Goal: Transaction & Acquisition: Purchase product/service

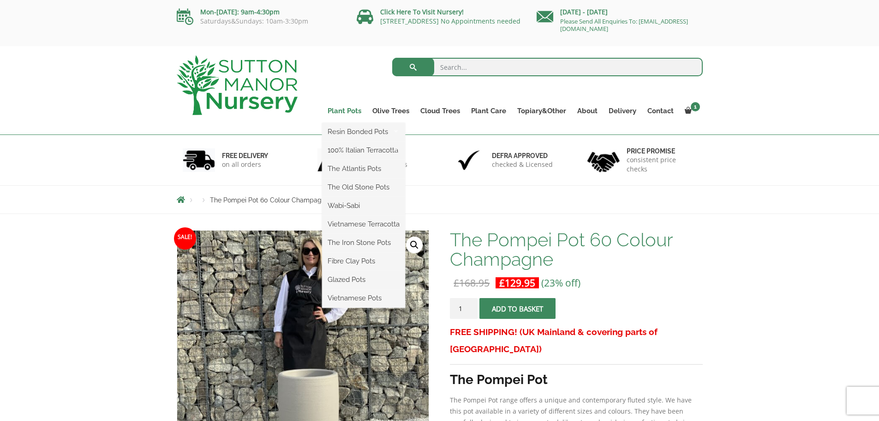
click at [350, 110] on link "Plant Pots" at bounding box center [344, 110] width 45 height 13
click at [348, 109] on link "Plant Pots" at bounding box center [344, 110] width 45 height 13
click at [338, 105] on link "Plant Pots" at bounding box center [344, 110] width 45 height 13
click at [339, 112] on link "Plant Pots" at bounding box center [344, 110] width 45 height 13
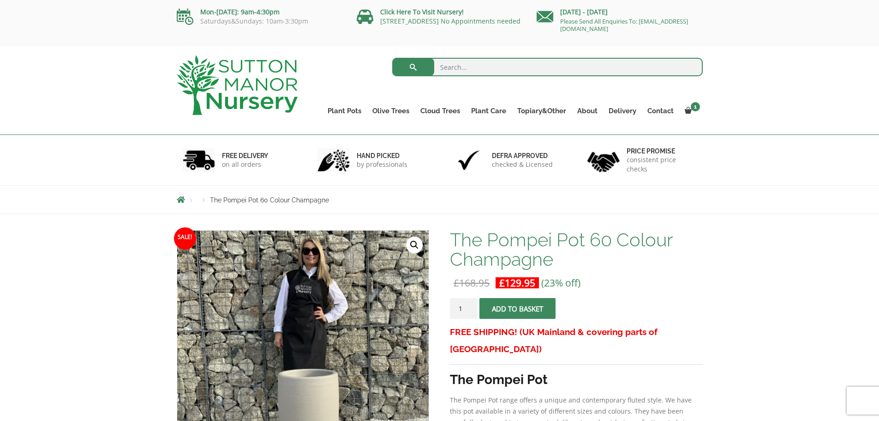
click at [175, 80] on div at bounding box center [237, 85] width 135 height 78
click at [222, 69] on img at bounding box center [237, 85] width 121 height 60
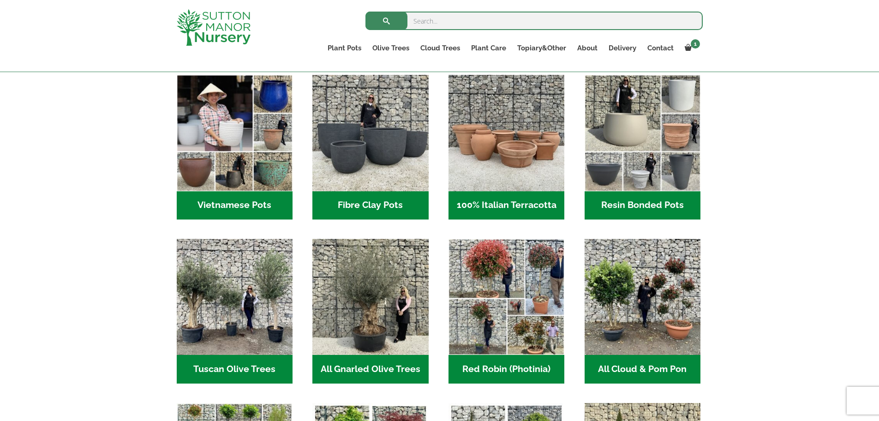
scroll to position [260, 0]
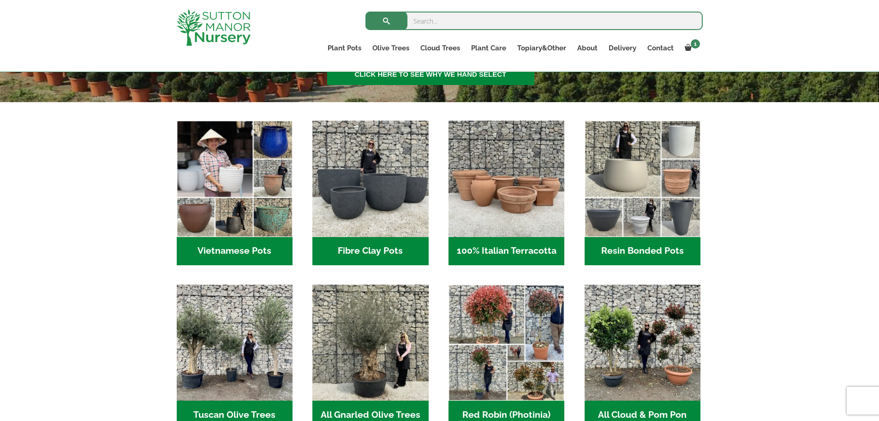
click at [661, 251] on h2 "Resin Bonded Pots (212)" at bounding box center [643, 251] width 116 height 29
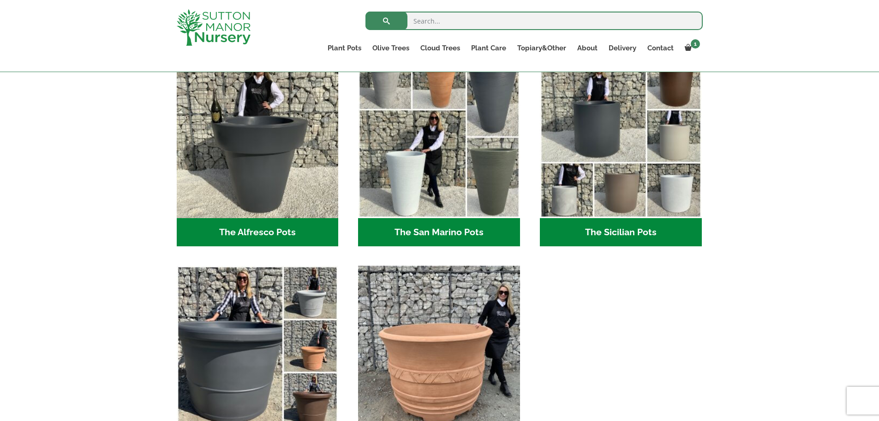
scroll to position [1016, 0]
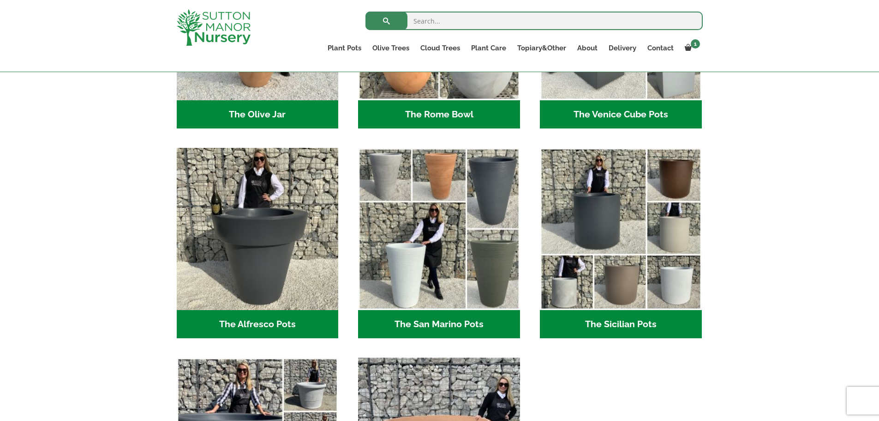
click at [602, 326] on h2 "The Sicilian Pots (18)" at bounding box center [621, 324] width 162 height 29
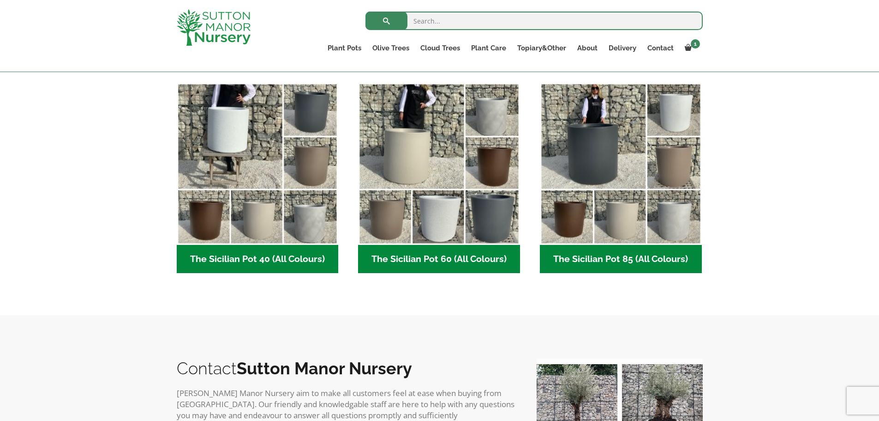
scroll to position [231, 0]
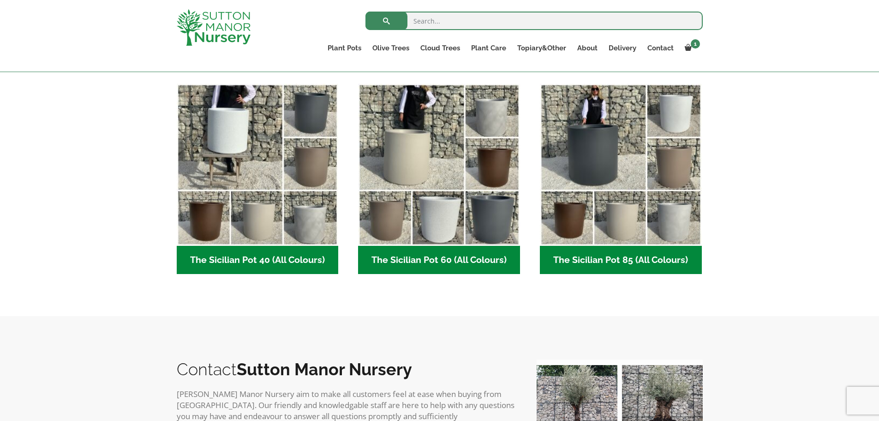
click at [439, 269] on h2 "The Sicilian Pot 60 (All Colours) (6)" at bounding box center [439, 260] width 162 height 29
drag, startPoint x: 596, startPoint y: 260, endPoint x: 592, endPoint y: 243, distance: 17.6
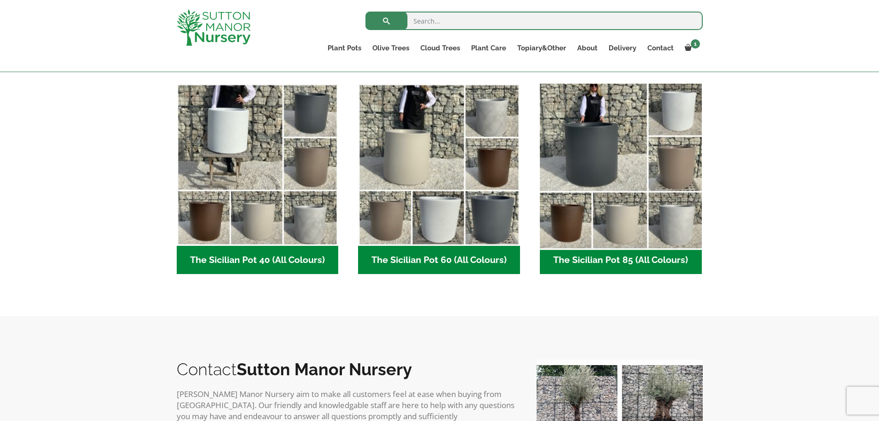
click at [596, 259] on h2 "The Sicilian Pot 85 (All Colours) (6)" at bounding box center [621, 260] width 162 height 29
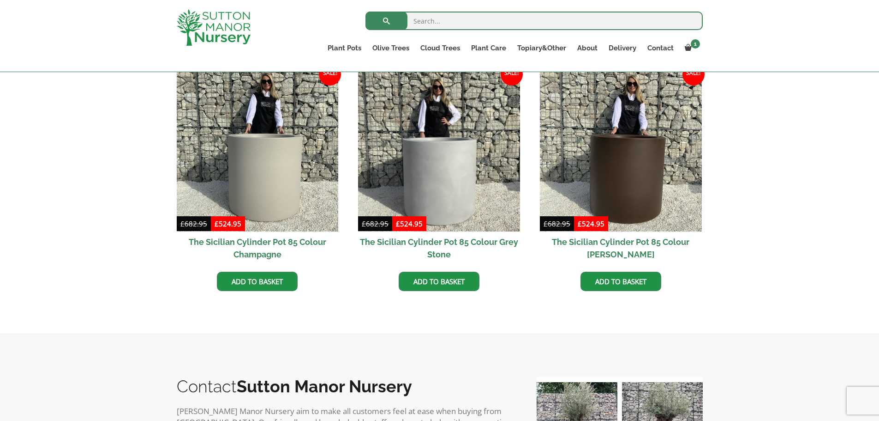
scroll to position [554, 0]
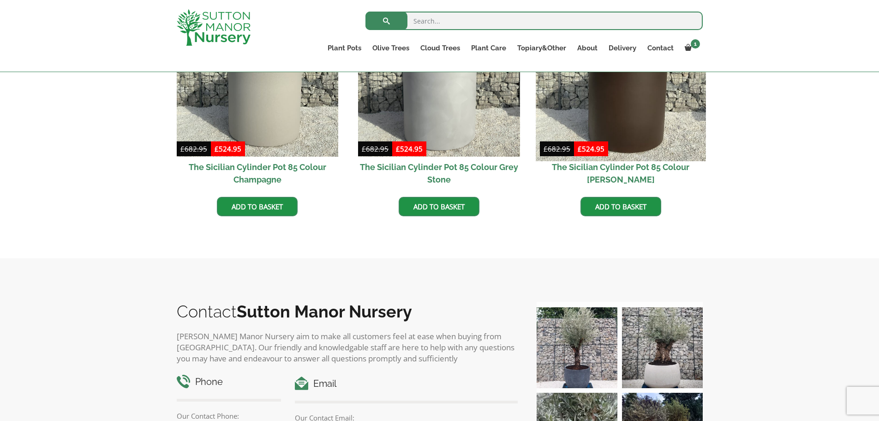
click at [661, 90] on img at bounding box center [621, 76] width 170 height 170
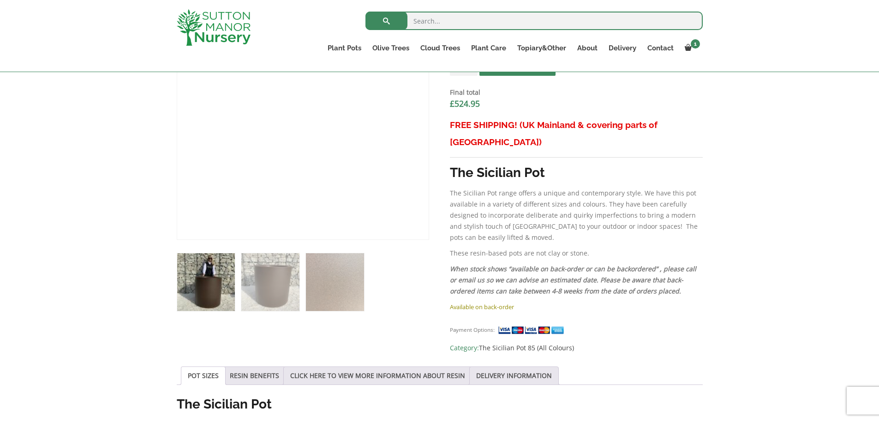
scroll to position [323, 0]
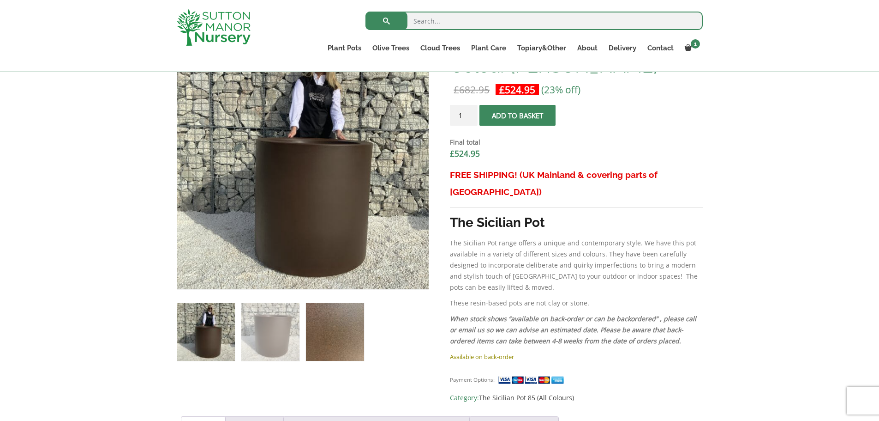
click at [340, 320] on img at bounding box center [335, 332] width 58 height 58
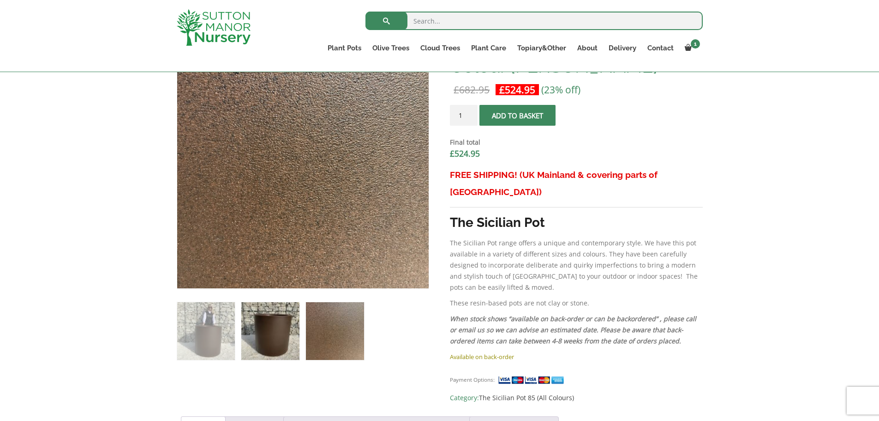
click at [279, 328] on img at bounding box center [270, 331] width 58 height 58
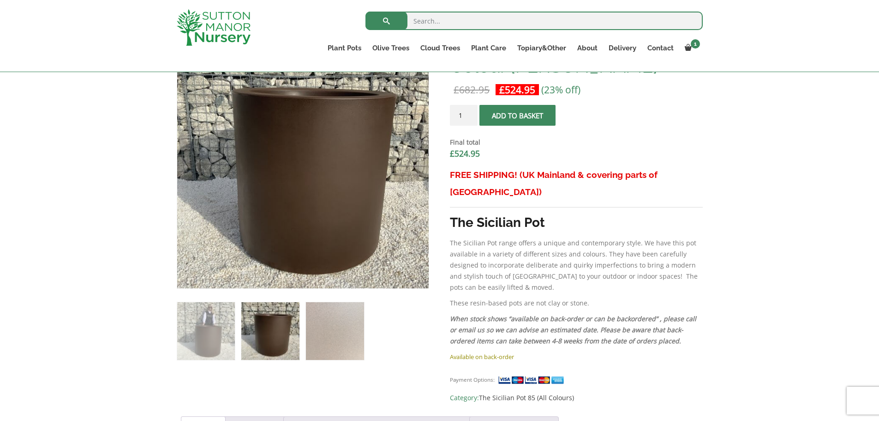
click at [518, 115] on span "submit" at bounding box center [518, 115] width 0 height 0
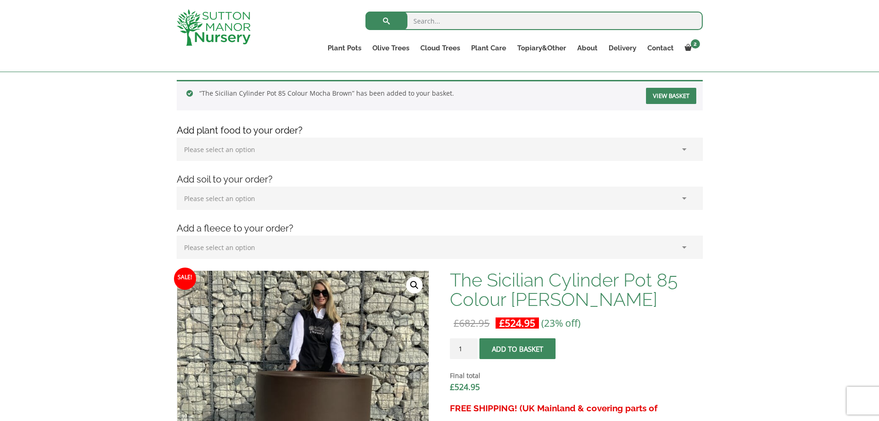
scroll to position [185, 0]
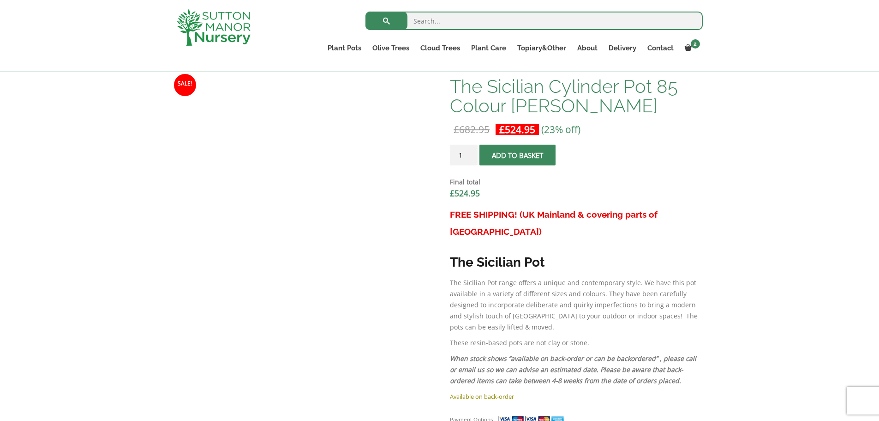
scroll to position [323, 0]
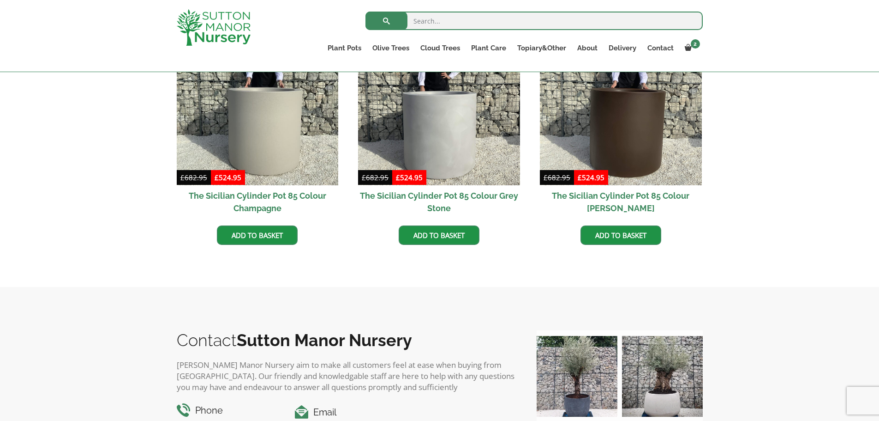
scroll to position [502, 0]
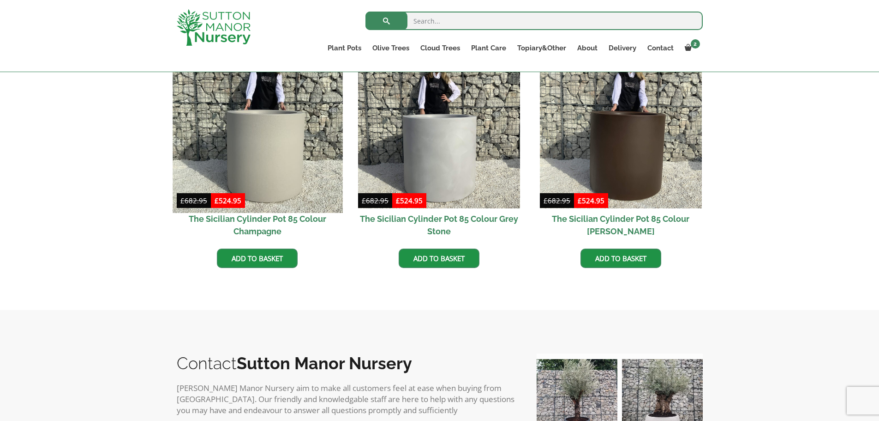
click at [299, 141] on img at bounding box center [258, 127] width 170 height 170
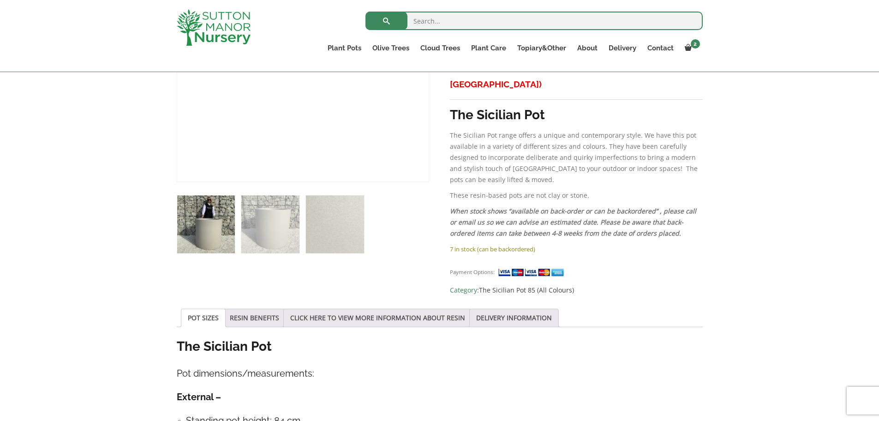
scroll to position [554, 0]
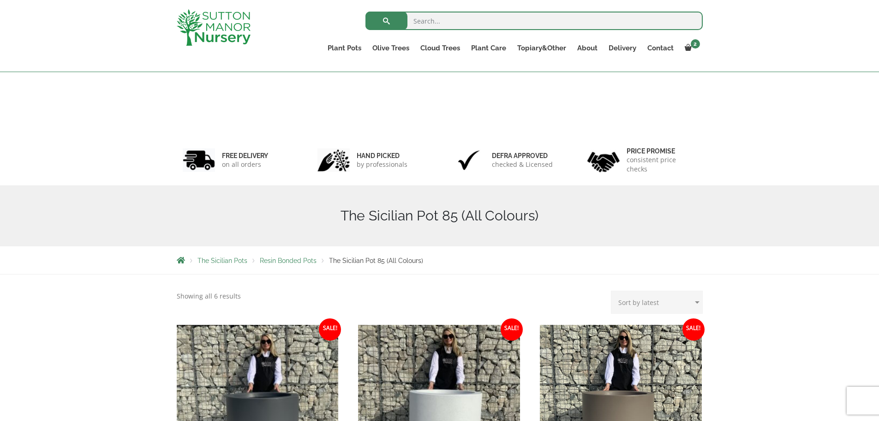
scroll to position [519, 0]
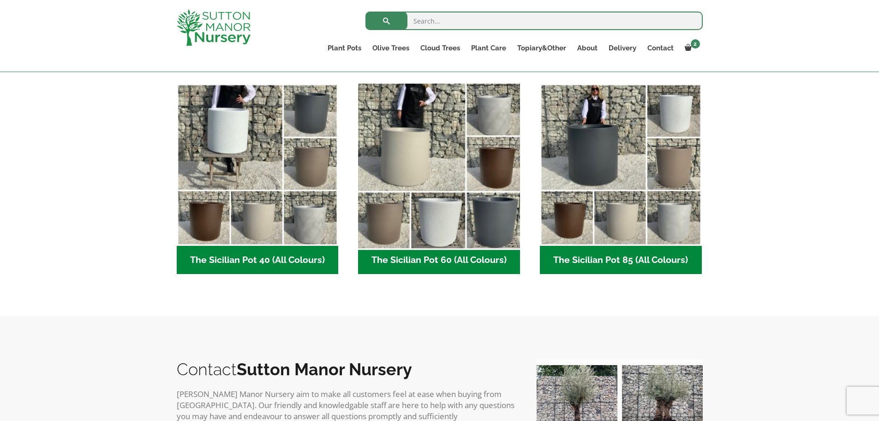
click at [433, 160] on img "Visit product category The Sicilian Pot 60 (All Colours)" at bounding box center [440, 164] width 170 height 170
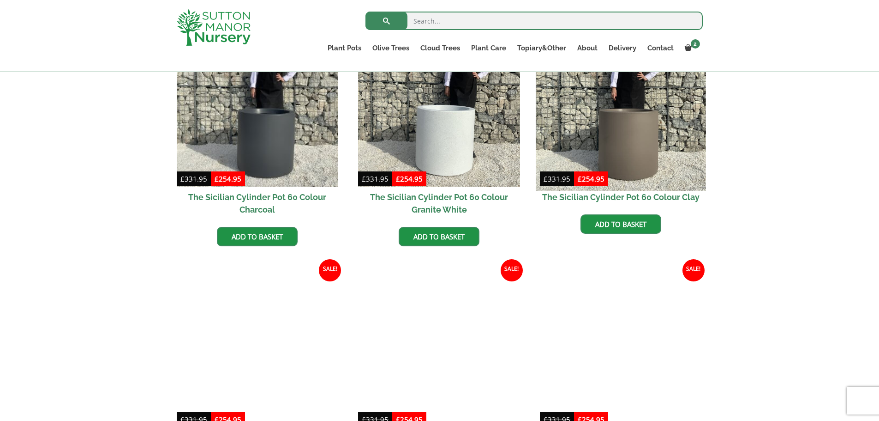
scroll to position [369, 0]
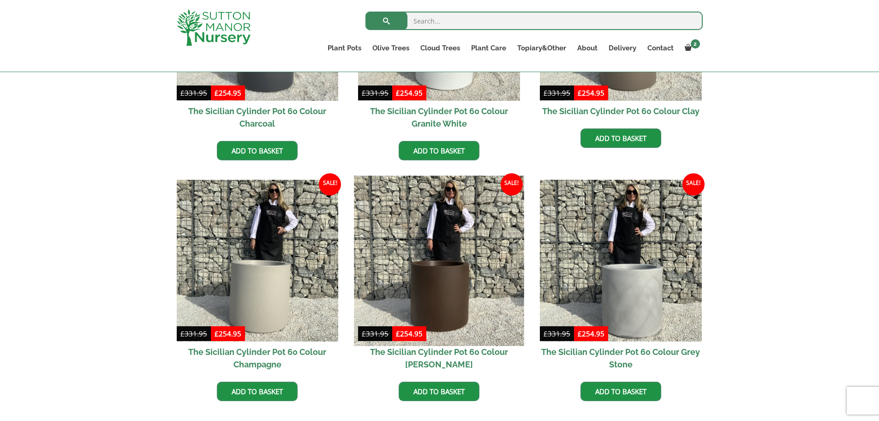
click at [446, 259] on img at bounding box center [440, 260] width 170 height 170
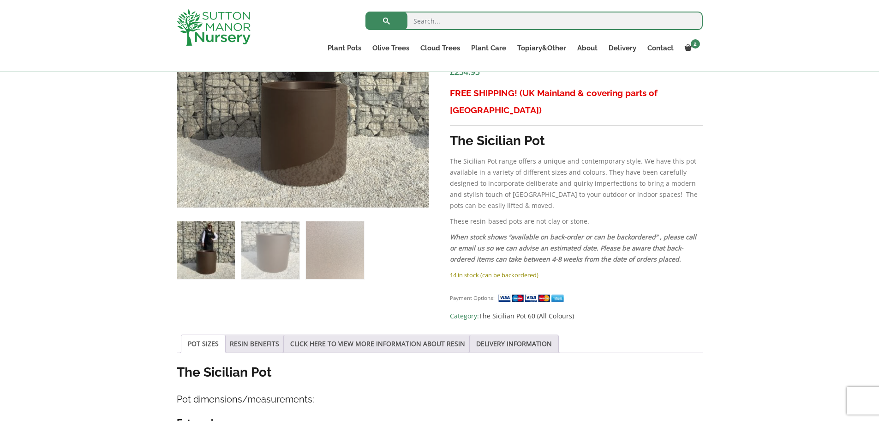
scroll to position [323, 0]
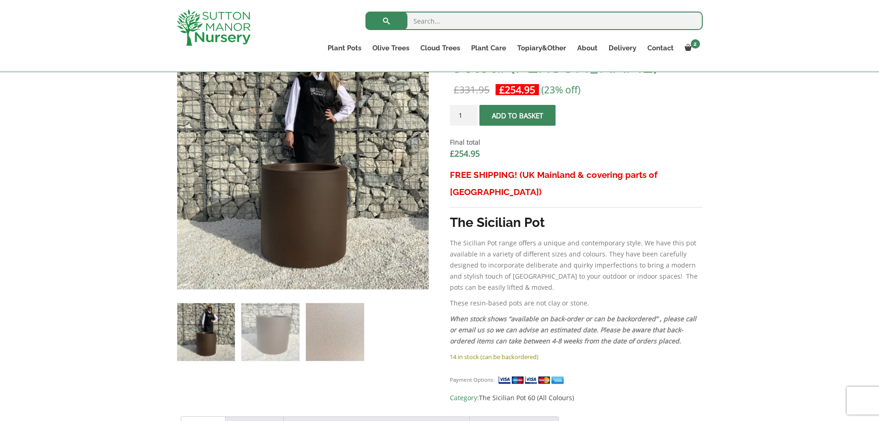
click at [518, 115] on span "submit" at bounding box center [518, 115] width 0 height 0
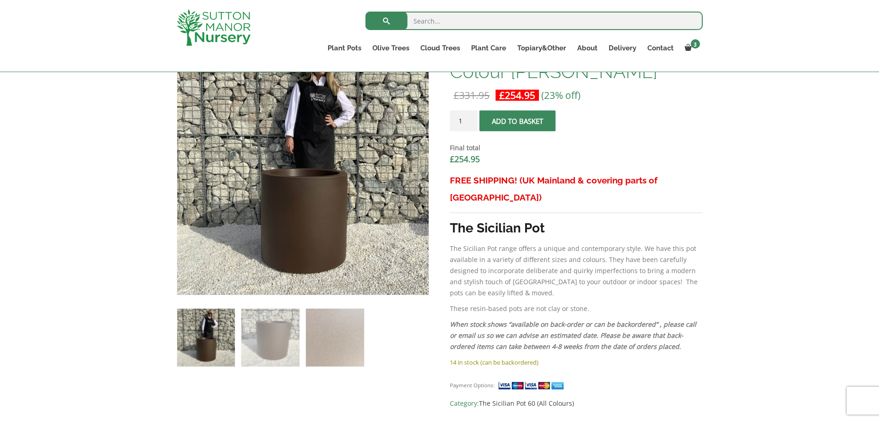
scroll to position [323, 0]
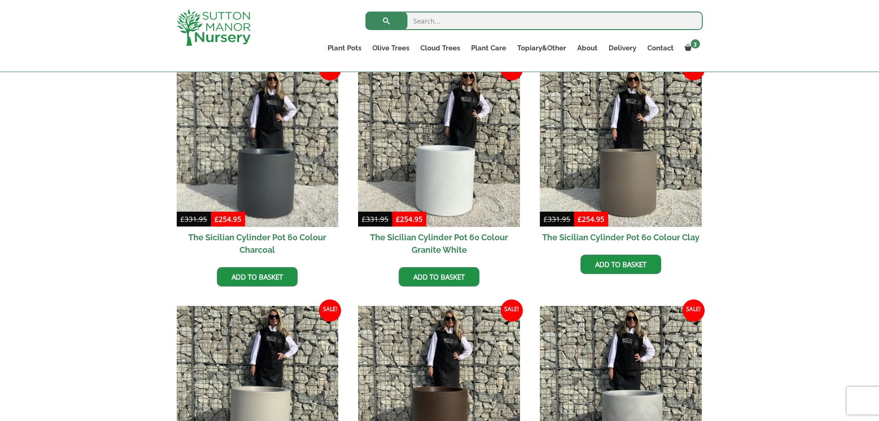
scroll to position [92, 0]
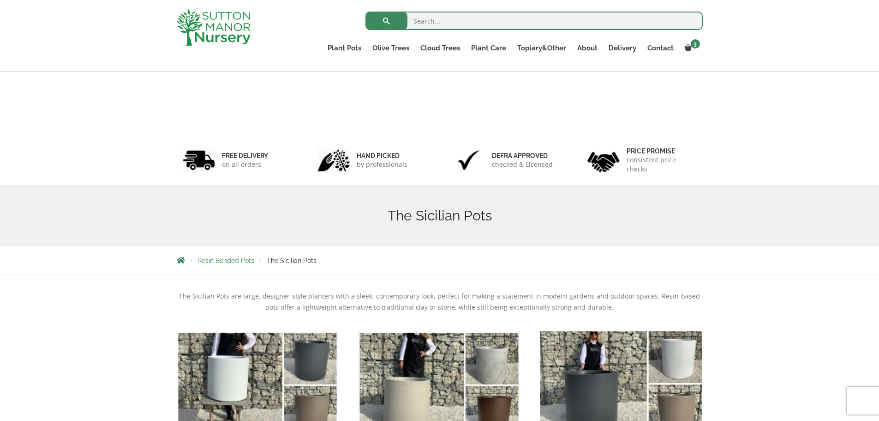
scroll to position [247, 0]
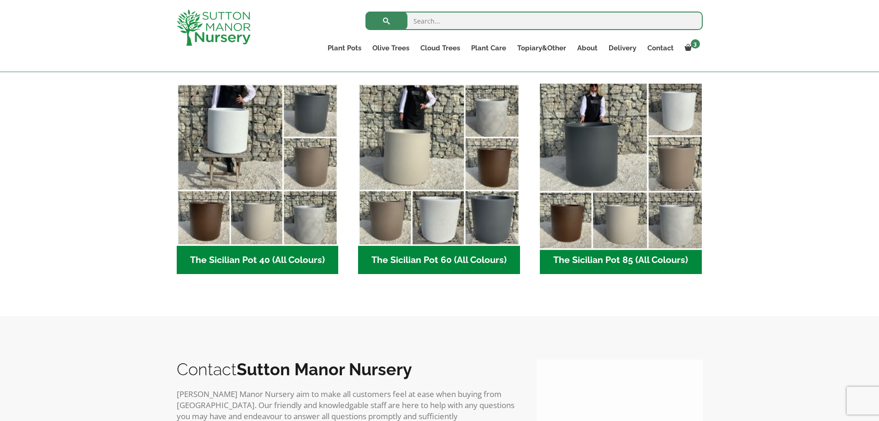
click at [632, 167] on img "Visit product category The Sicilian Pot 85 (All Colours)" at bounding box center [621, 164] width 170 height 170
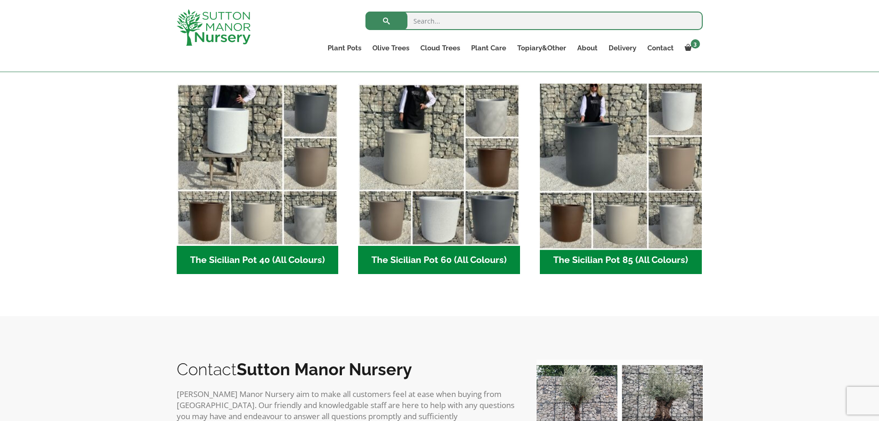
scroll to position [0, 0]
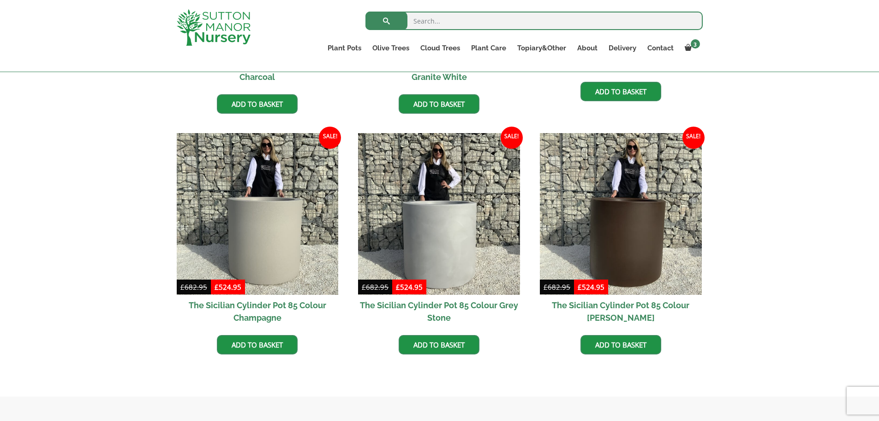
scroll to position [415, 0]
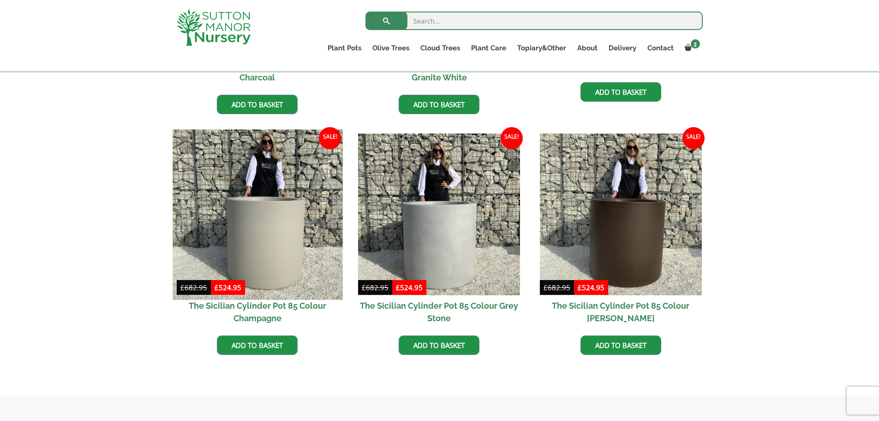
click at [270, 164] on img at bounding box center [258, 214] width 170 height 170
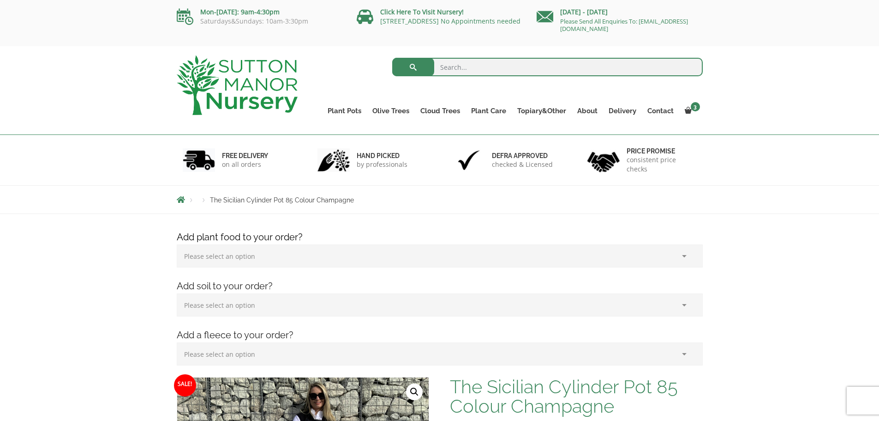
click at [416, 254] on select "Please select an option (x1) 1k Bag (£15.00) (x2) 1k Bag (£30.00) (x3) 1k Bag (…" at bounding box center [440, 255] width 526 height 23
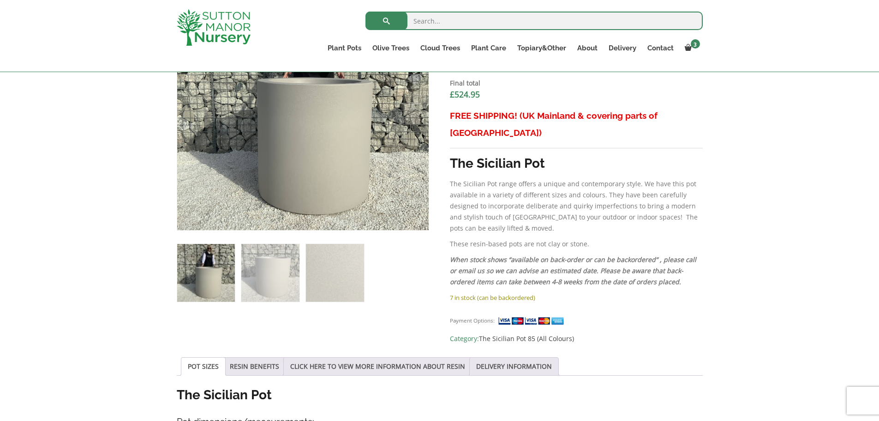
scroll to position [399, 0]
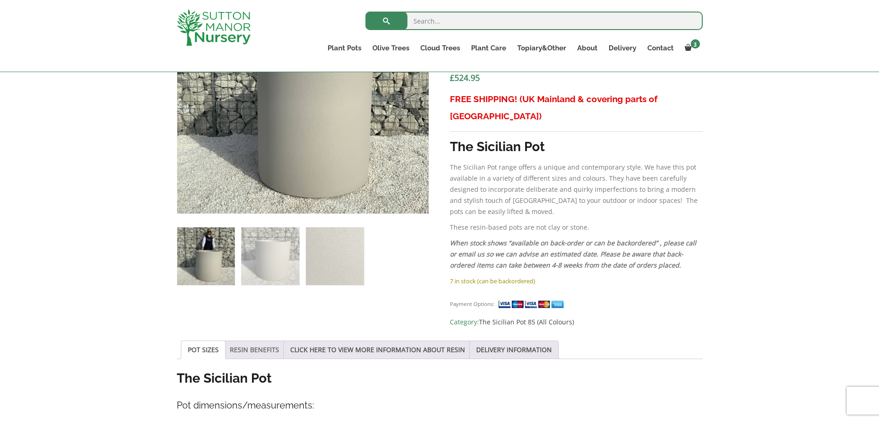
click at [264, 341] on link "RESIN BENEFITS" at bounding box center [254, 350] width 49 height 18
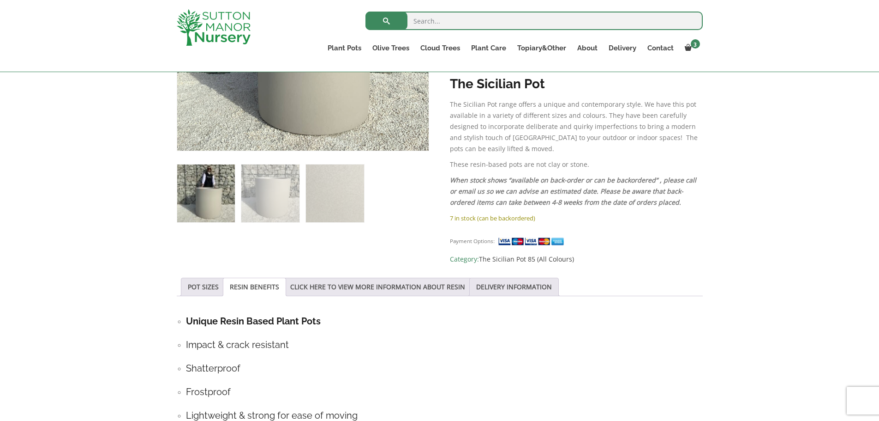
scroll to position [583, 0]
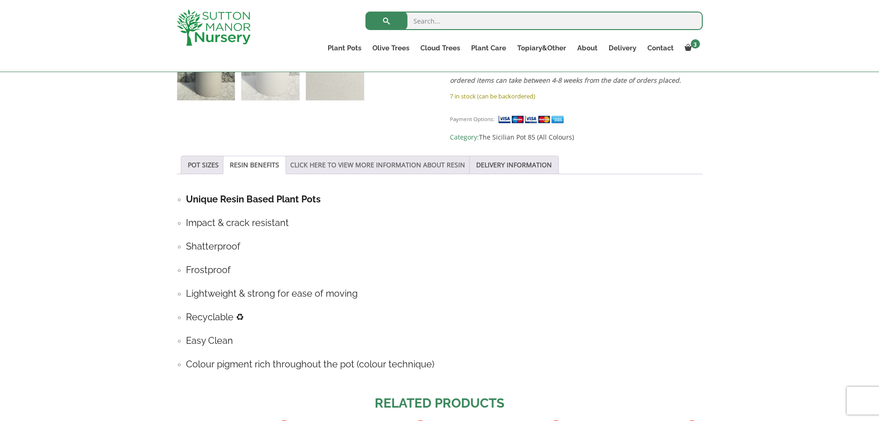
click at [379, 156] on link "CLICK HERE TO VIEW MORE INFORMATION ABOUT RESIN" at bounding box center [377, 165] width 175 height 18
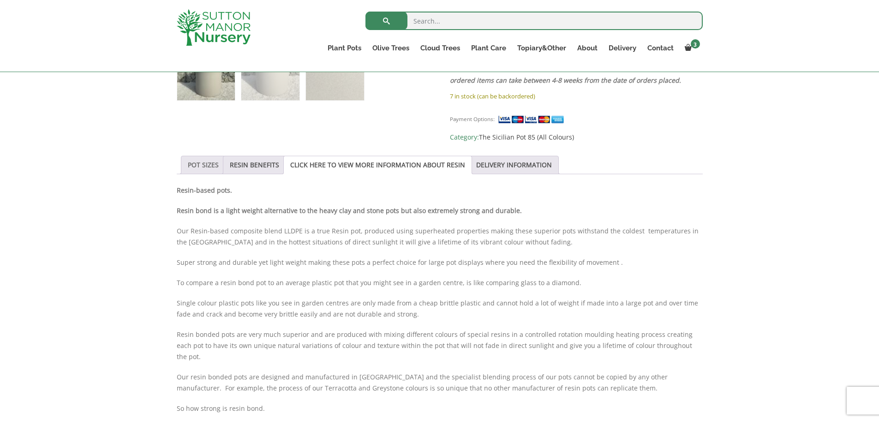
click at [201, 156] on link "POT SIZES" at bounding box center [203, 165] width 31 height 18
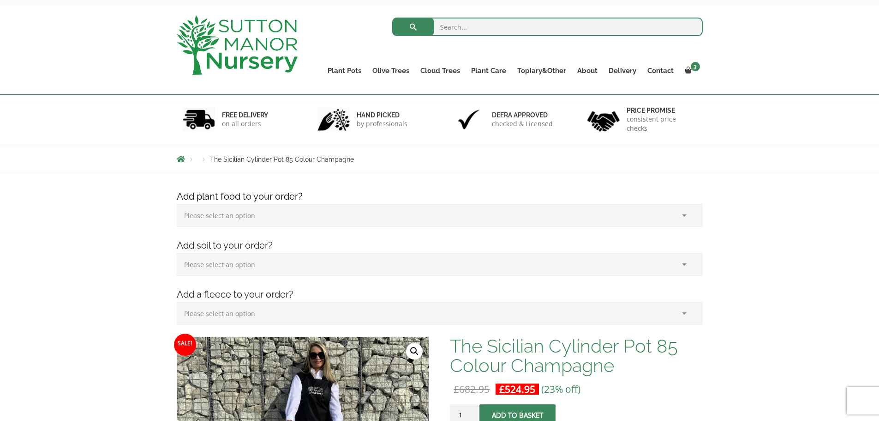
scroll to position [0, 0]
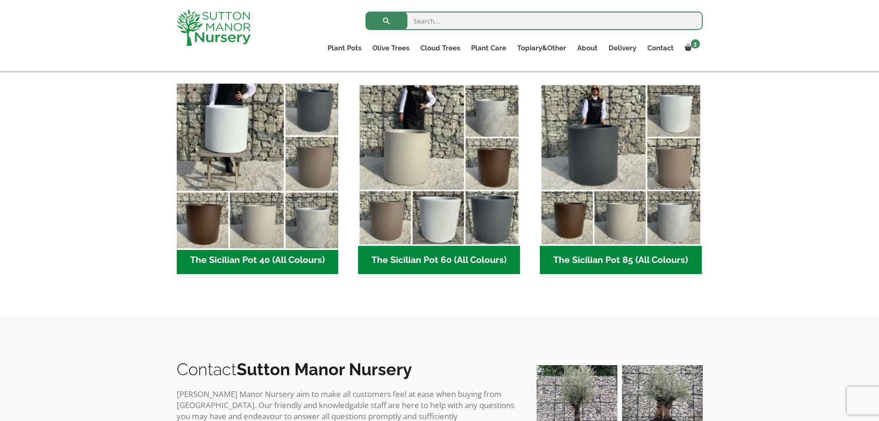
click at [255, 134] on img "Visit product category The Sicilian Pot 40 (All Colours)" at bounding box center [258, 164] width 170 height 170
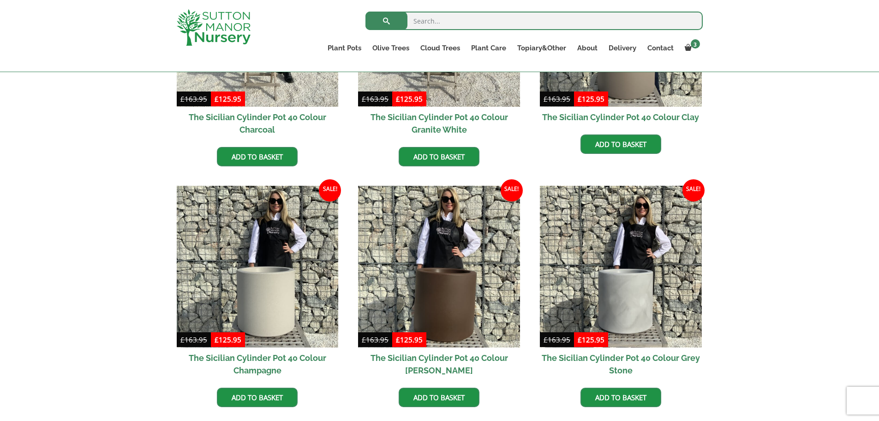
scroll to position [369, 0]
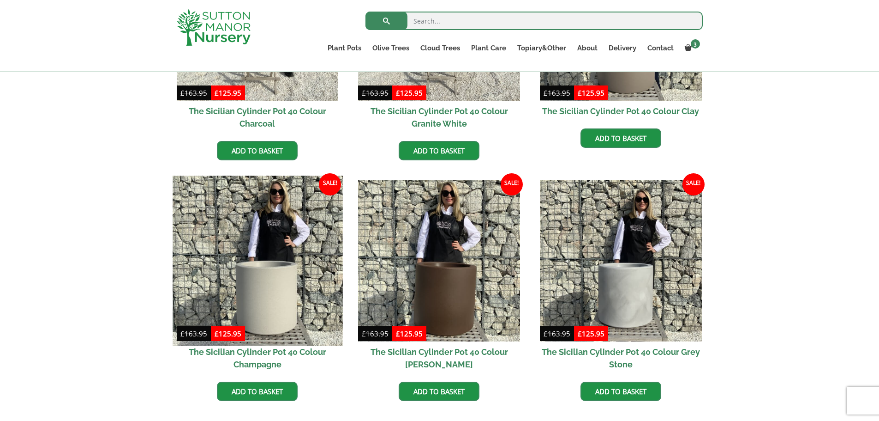
click at [287, 281] on img at bounding box center [258, 260] width 170 height 170
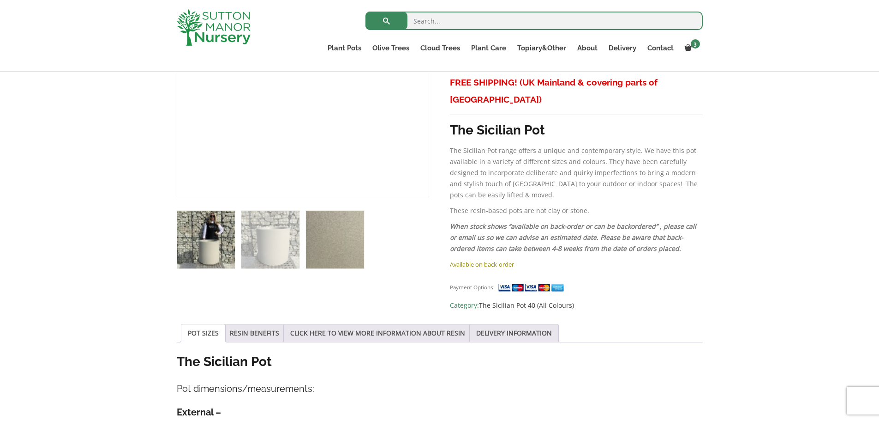
scroll to position [277, 0]
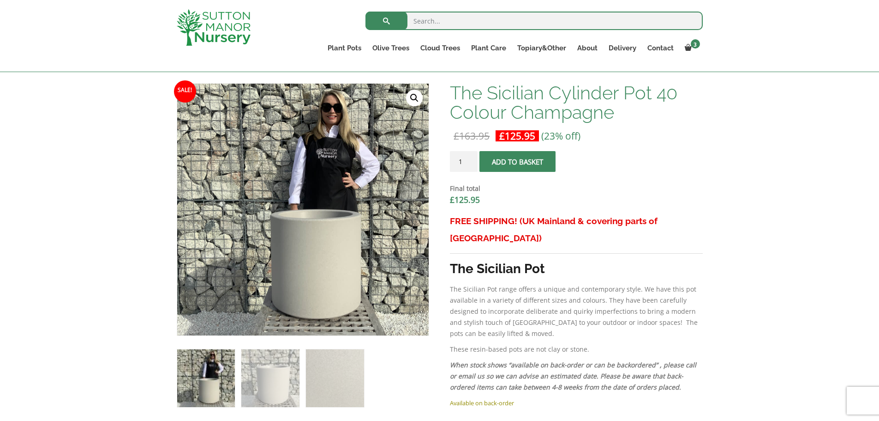
click at [518, 162] on span "submit" at bounding box center [518, 162] width 0 height 0
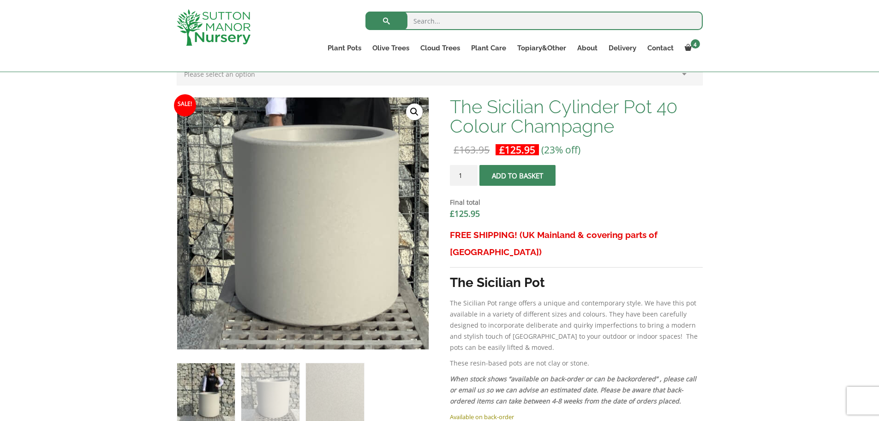
scroll to position [323, 0]
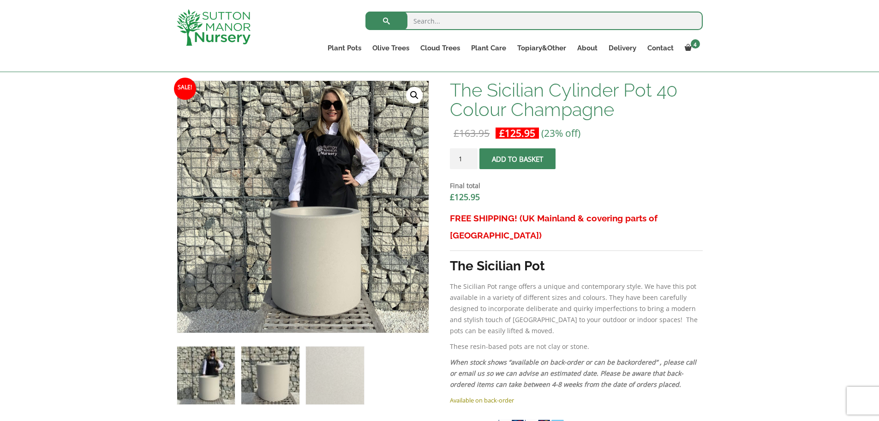
click at [290, 365] on img at bounding box center [270, 375] width 58 height 58
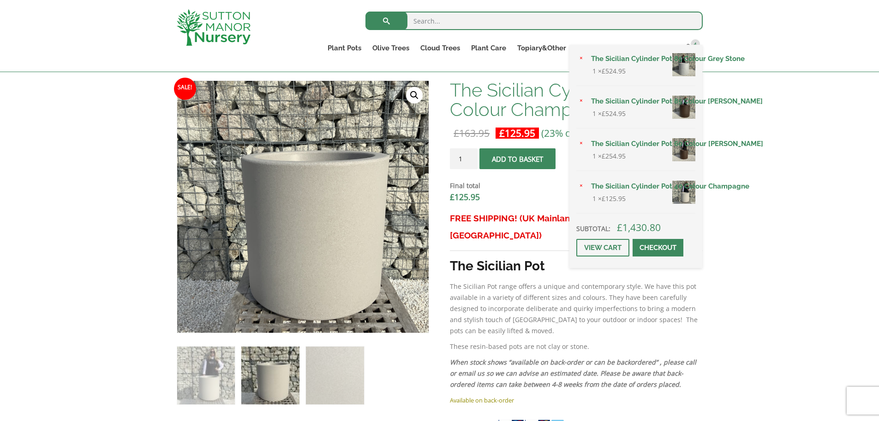
click at [688, 48] on div "× The Sicilian Cylinder Pot 85 Colour Grey Stone 1 × £ 524.95 × The Sicilian Cy…" at bounding box center [636, 156] width 133 height 223
click at [692, 42] on span "4" at bounding box center [695, 43] width 9 height 9
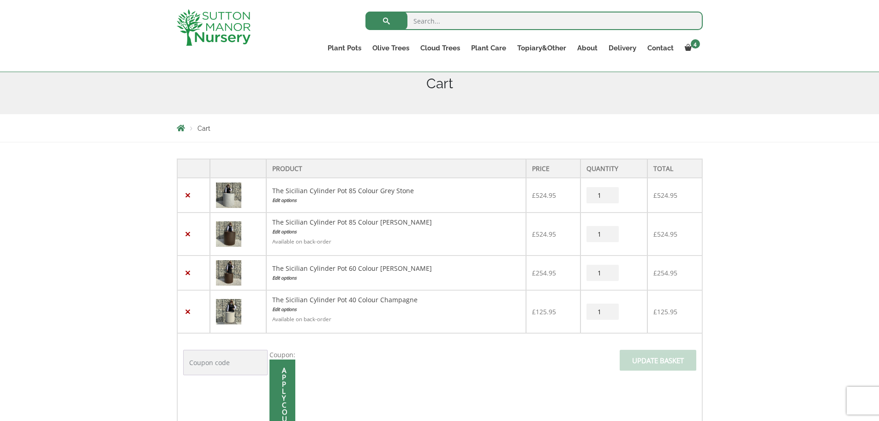
scroll to position [138, 0]
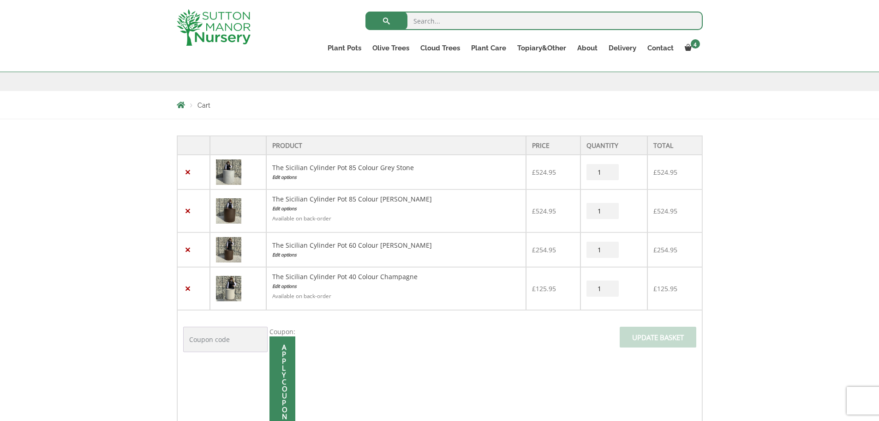
click at [231, 249] on img at bounding box center [228, 249] width 25 height 25
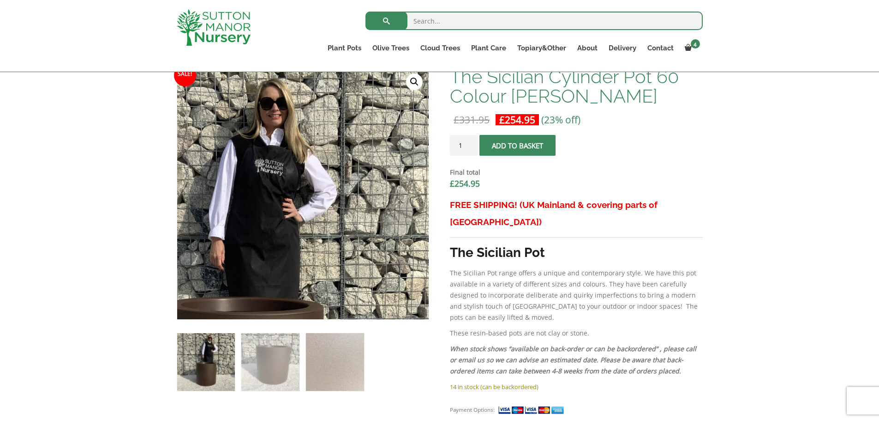
scroll to position [369, 0]
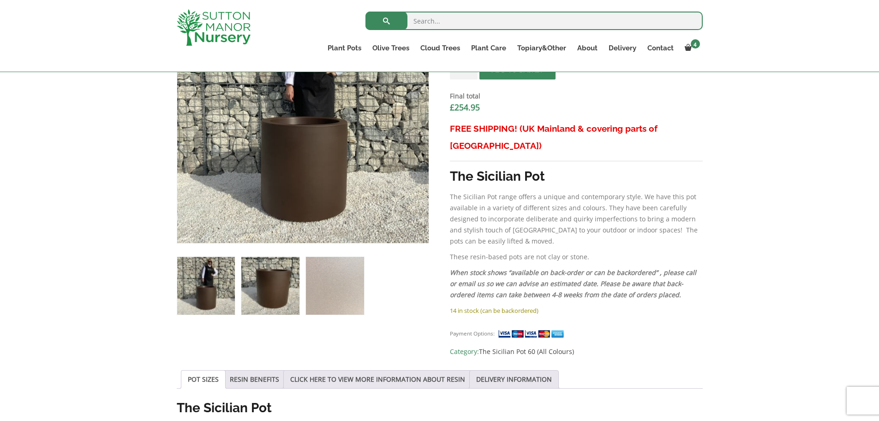
click at [283, 286] on img at bounding box center [270, 286] width 58 height 58
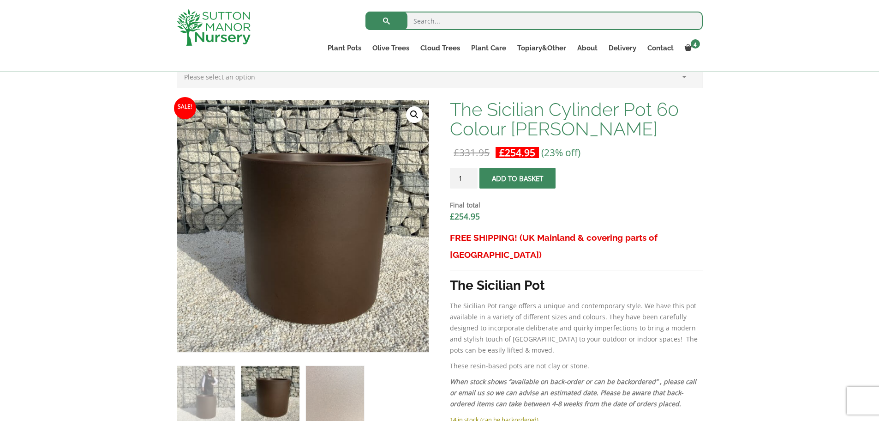
scroll to position [277, 0]
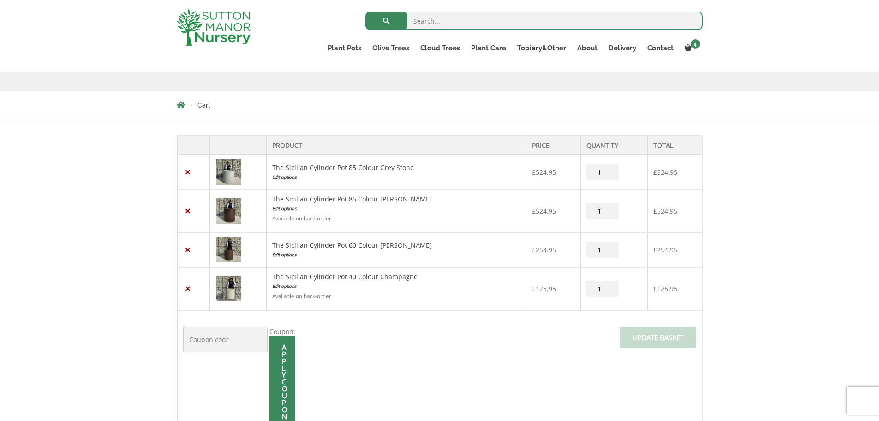
scroll to position [155, 0]
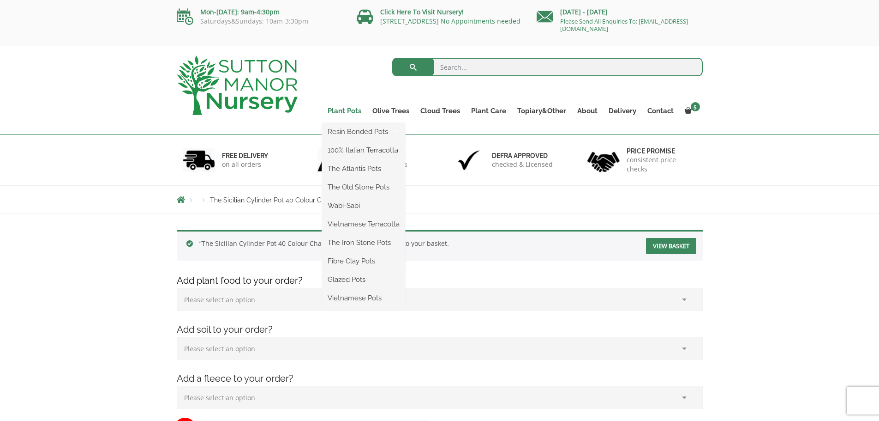
click at [333, 108] on link "Plant Pots" at bounding box center [344, 110] width 45 height 13
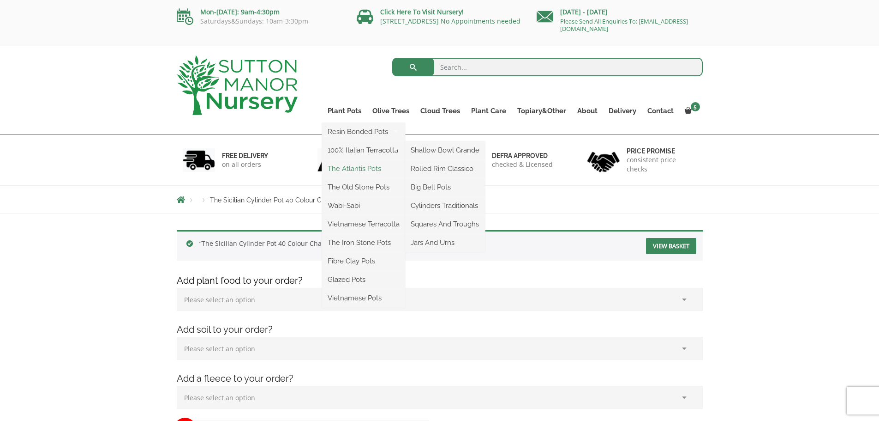
click at [348, 166] on link "The Atlantis Pots" at bounding box center [363, 169] width 83 height 14
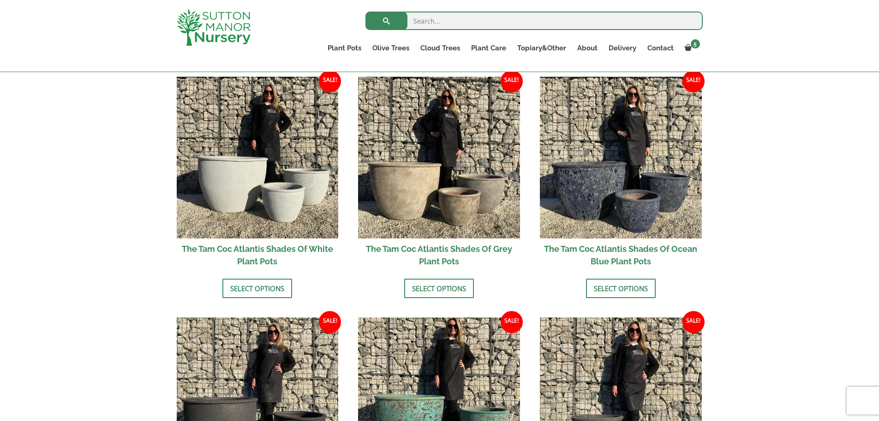
scroll to position [554, 0]
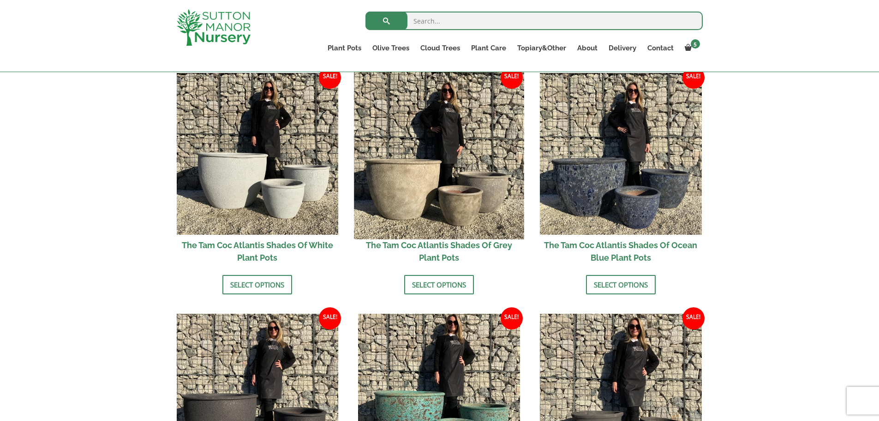
click at [447, 150] on img at bounding box center [440, 154] width 170 height 170
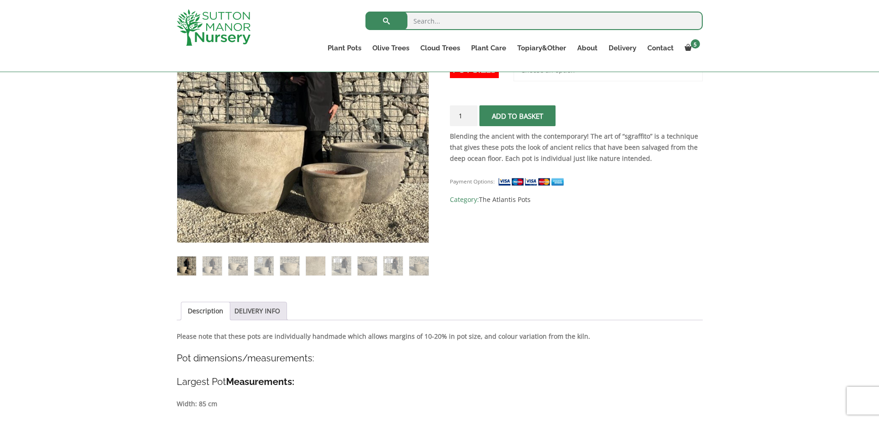
scroll to position [231, 0]
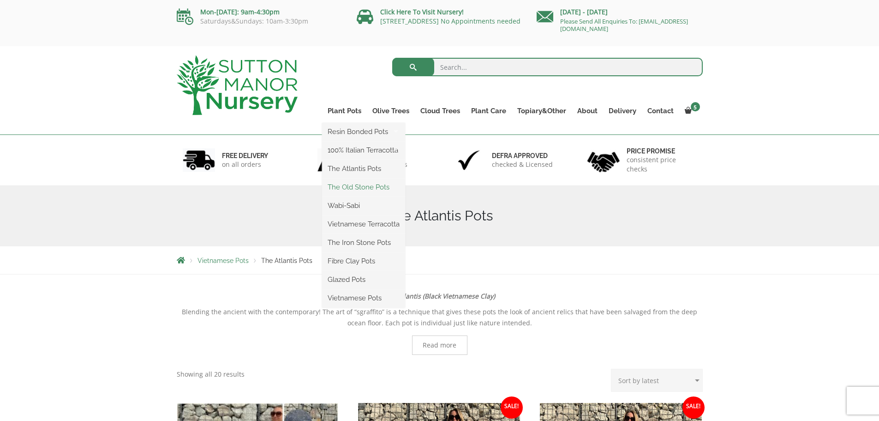
click at [366, 193] on link "The Old Stone Pots" at bounding box center [363, 187] width 83 height 14
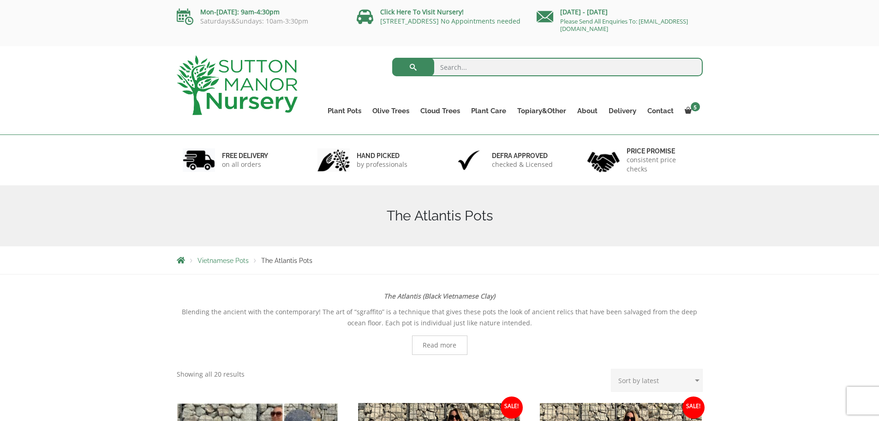
scroll to position [60, 0]
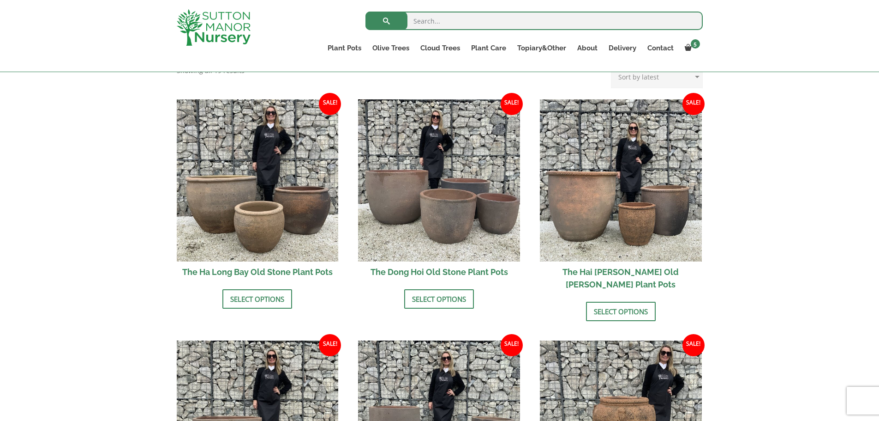
scroll to position [185, 0]
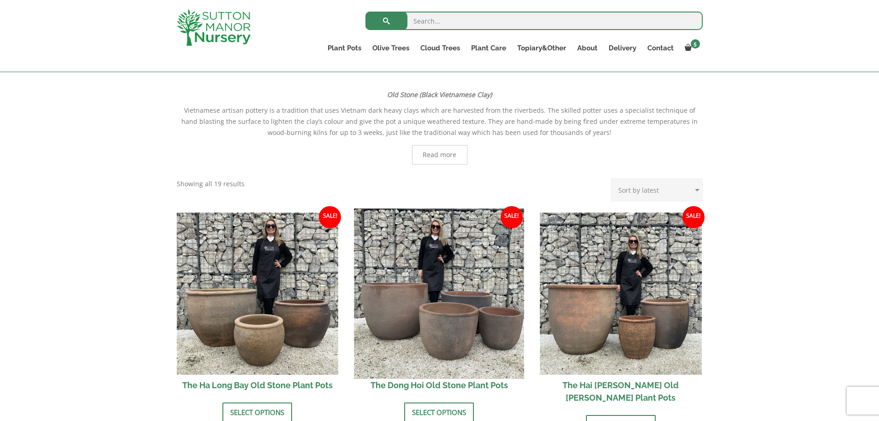
click at [467, 284] on img at bounding box center [440, 293] width 170 height 170
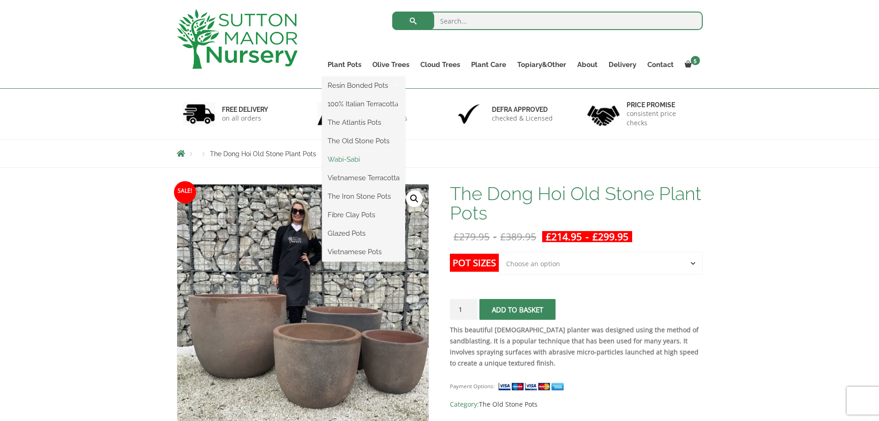
drag, startPoint x: 352, startPoint y: 162, endPoint x: 357, endPoint y: 161, distance: 5.3
click at [352, 162] on link "Wabi-Sabi" at bounding box center [363, 159] width 83 height 14
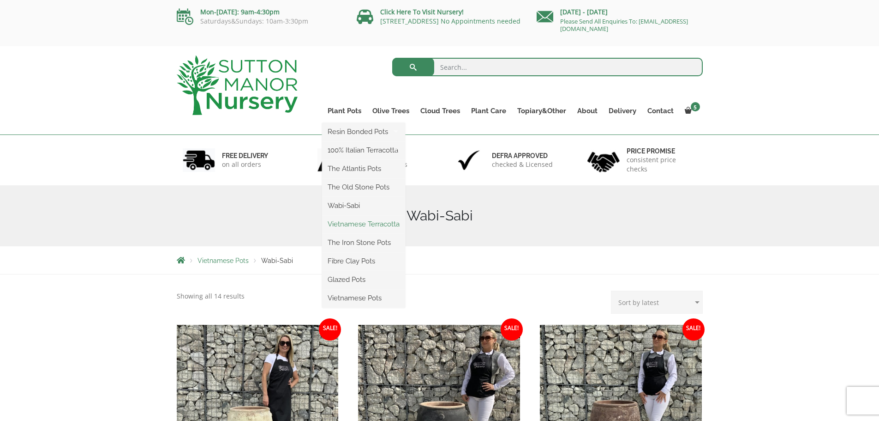
click at [361, 226] on link "Vietnamese Terracotta" at bounding box center [363, 224] width 83 height 14
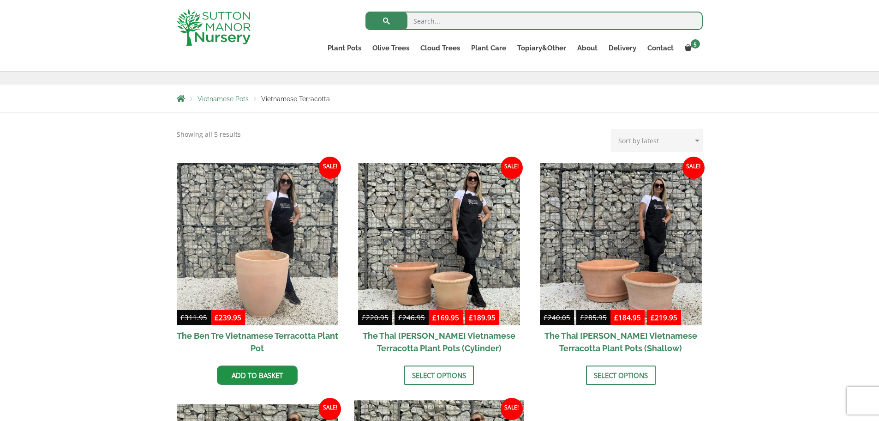
scroll to position [138, 0]
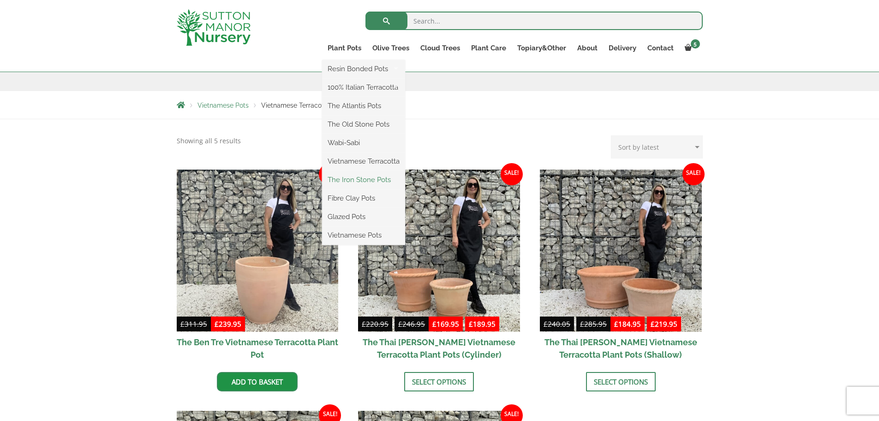
click at [347, 180] on link "The Iron Stone Pots" at bounding box center [363, 180] width 83 height 14
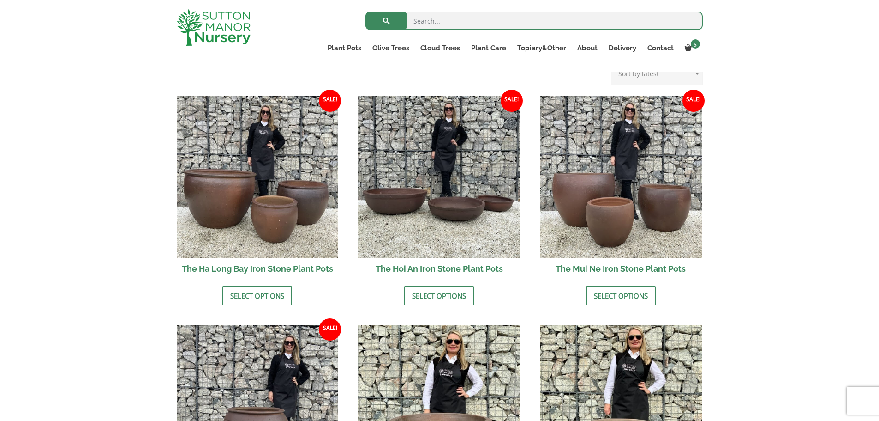
scroll to position [231, 0]
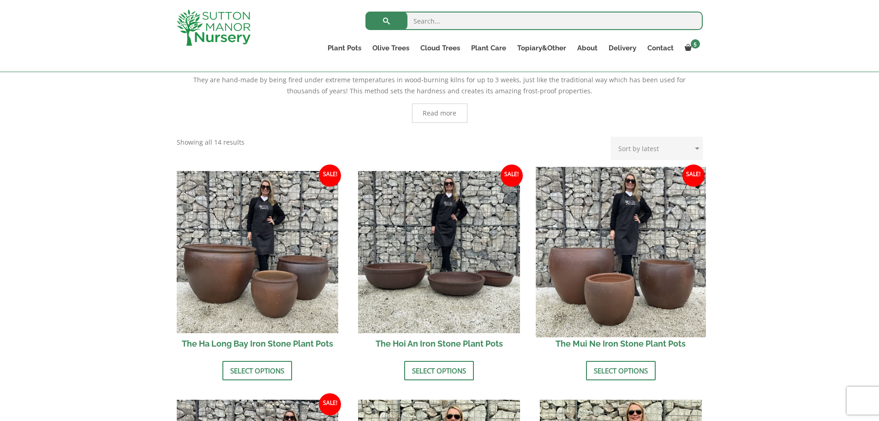
click at [597, 214] on img at bounding box center [621, 252] width 170 height 170
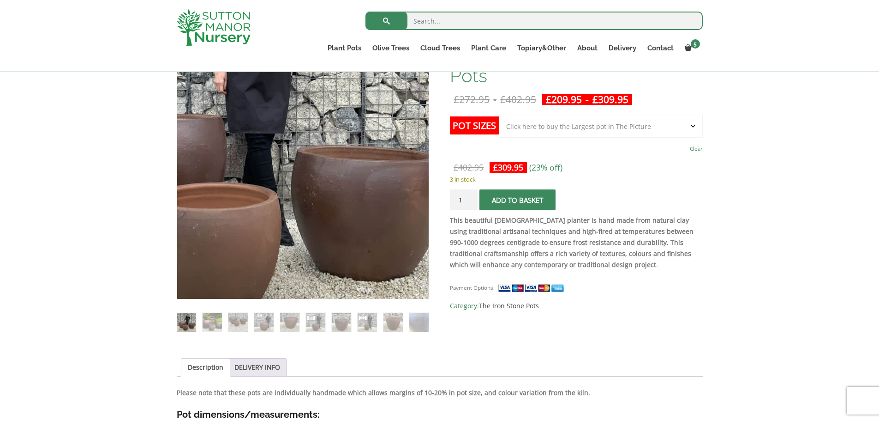
scroll to position [231, 0]
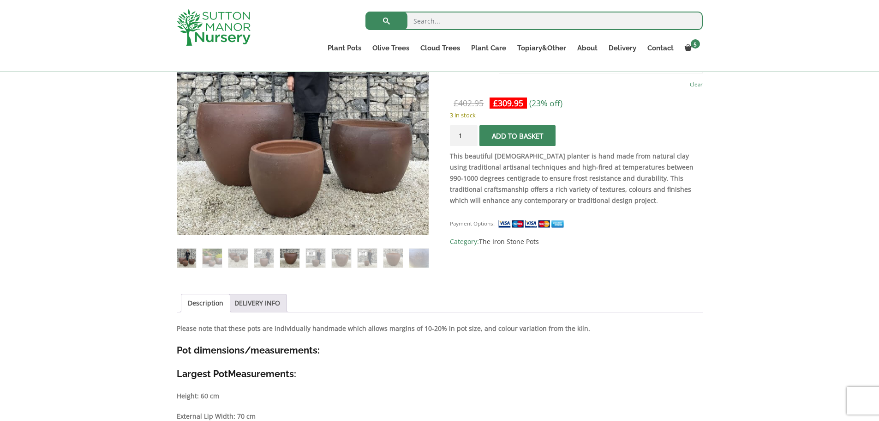
click at [294, 259] on img at bounding box center [289, 257] width 19 height 19
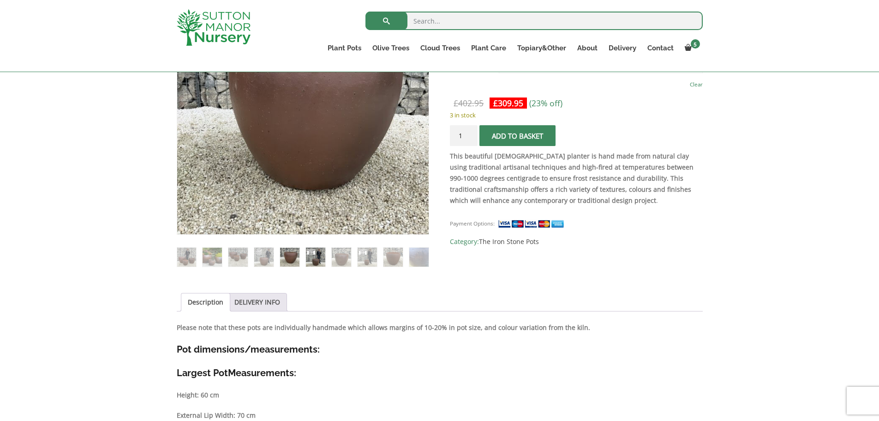
click at [322, 259] on img at bounding box center [315, 256] width 19 height 19
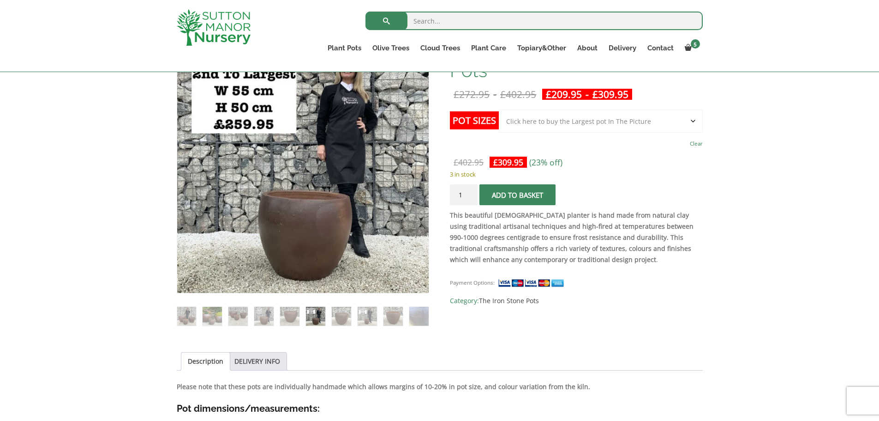
scroll to position [92, 0]
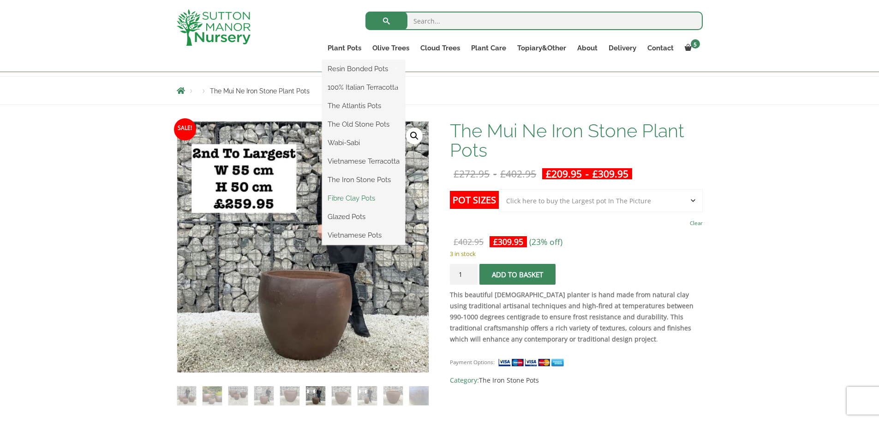
click at [354, 198] on link "Fibre Clay Pots" at bounding box center [363, 198] width 83 height 14
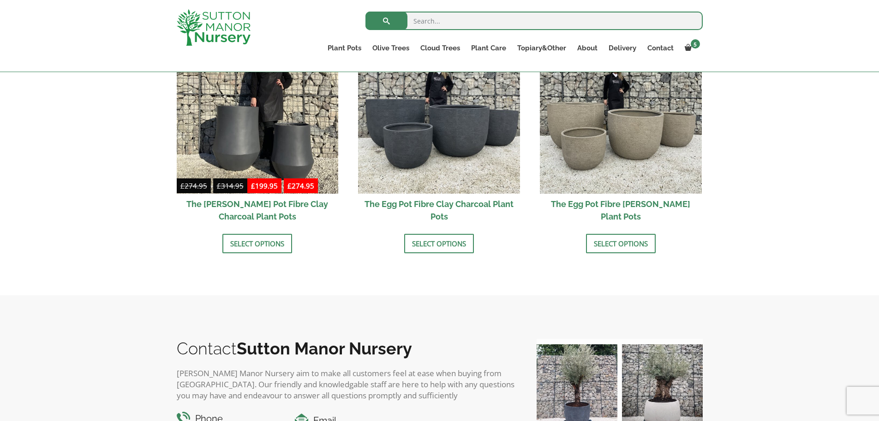
scroll to position [231, 0]
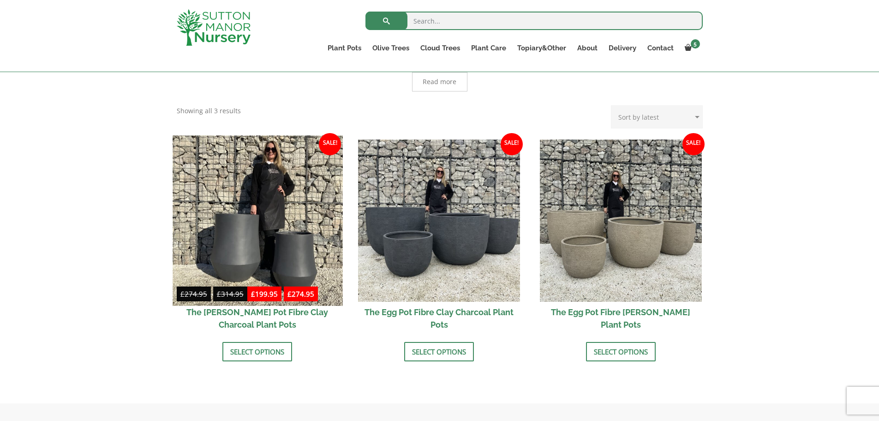
click at [282, 192] on img at bounding box center [258, 220] width 170 height 170
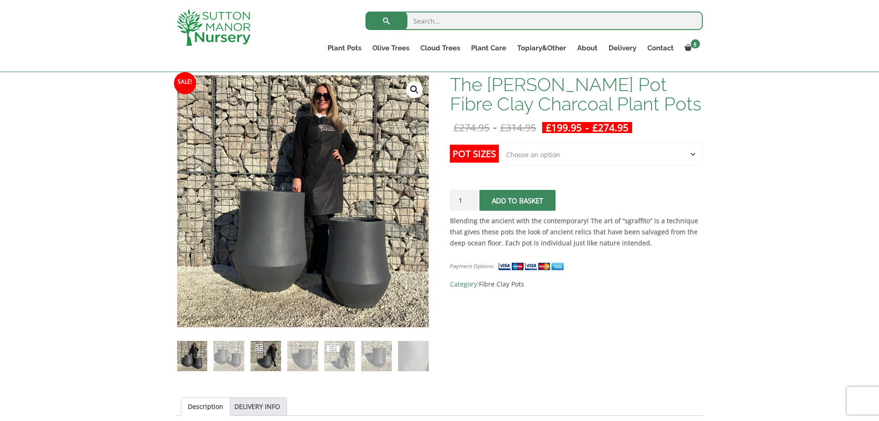
click at [274, 357] on img at bounding box center [266, 356] width 30 height 30
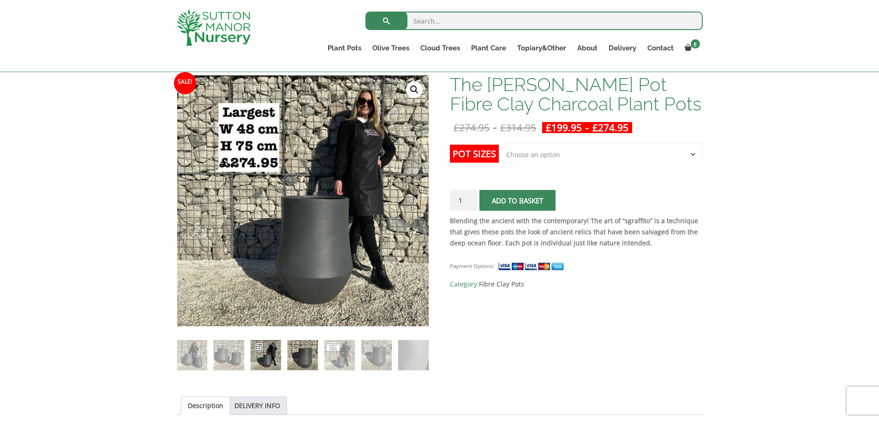
click at [306, 356] on img at bounding box center [303, 355] width 30 height 30
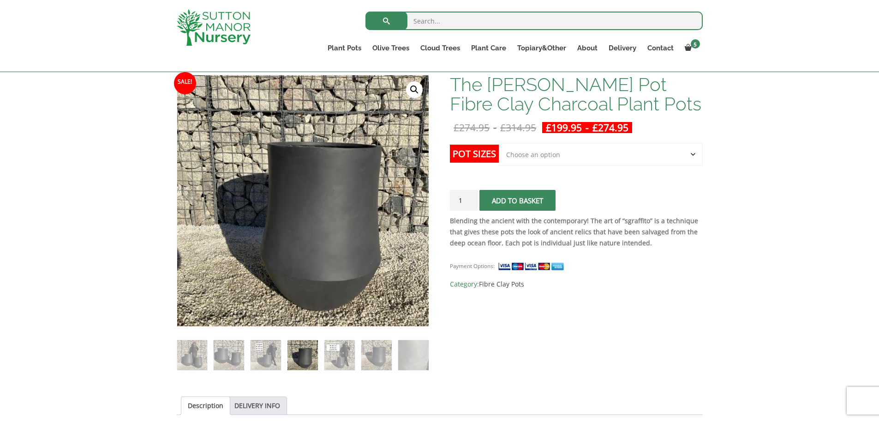
click at [577, 150] on select "Choose an option Click here to buy the 2nd To Largest Pot In The Picture Click …" at bounding box center [601, 154] width 204 height 23
click at [367, 357] on img at bounding box center [376, 355] width 30 height 30
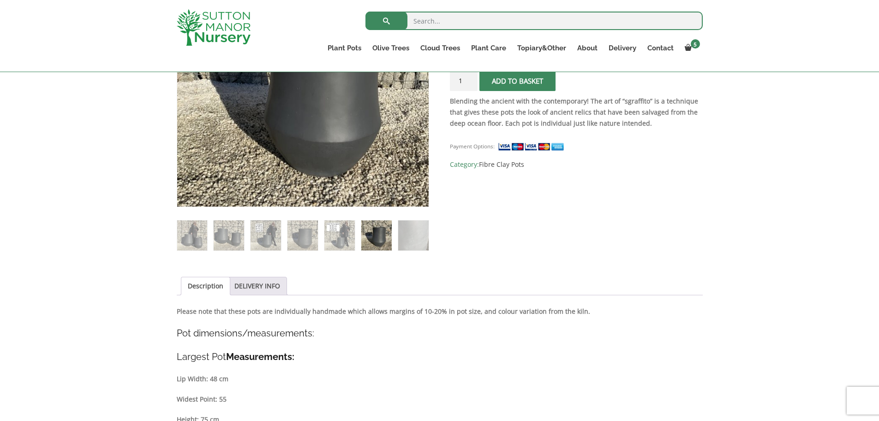
scroll to position [92, 0]
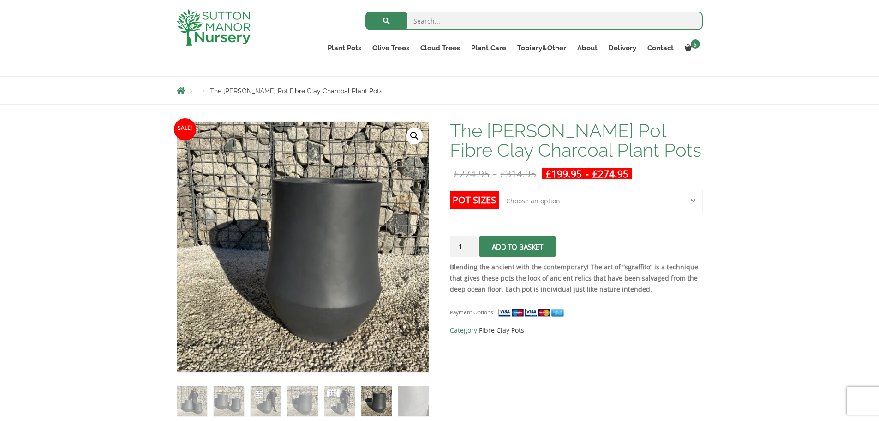
click at [529, 194] on select "Choose an option Click here to buy the 2nd To Largest Pot In The Picture Click …" at bounding box center [601, 200] width 204 height 23
click at [341, 403] on img at bounding box center [340, 401] width 30 height 30
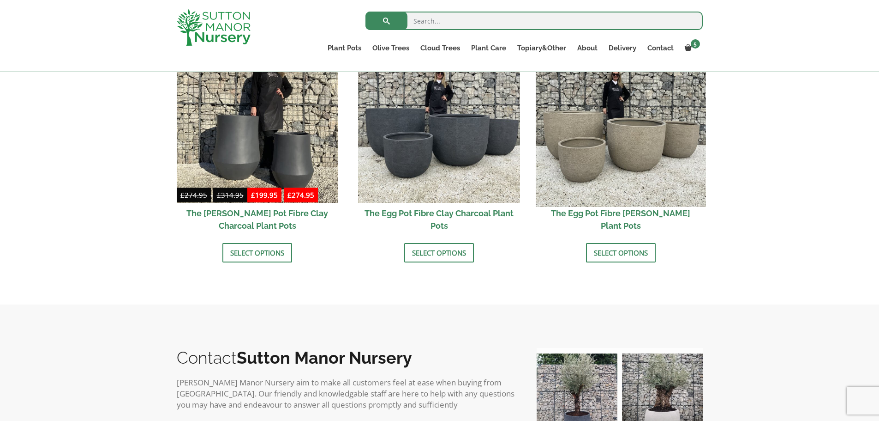
scroll to position [185, 0]
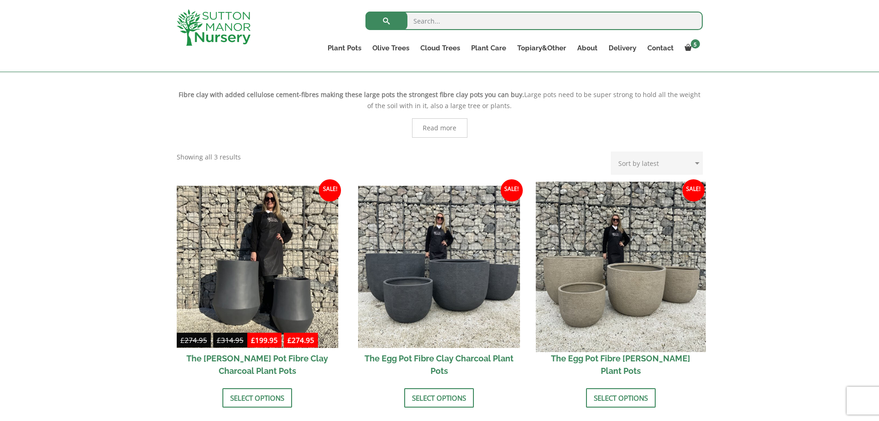
click at [625, 253] on img at bounding box center [621, 266] width 170 height 170
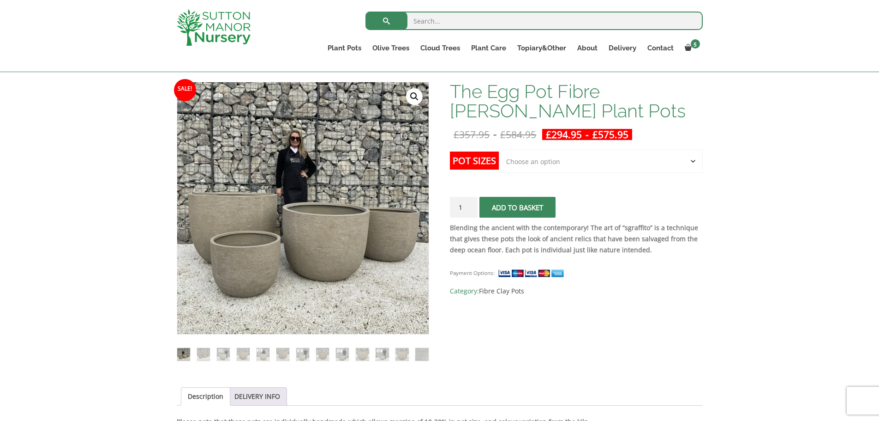
scroll to position [138, 0]
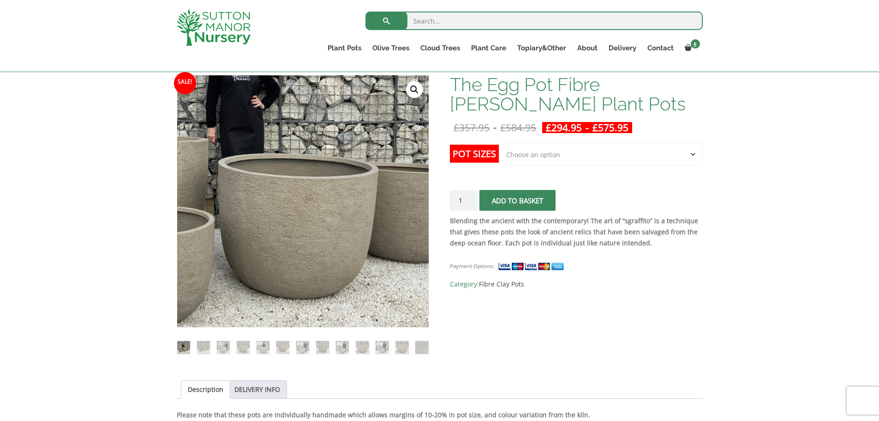
click at [360, 245] on img at bounding box center [256, 165] width 462 height 462
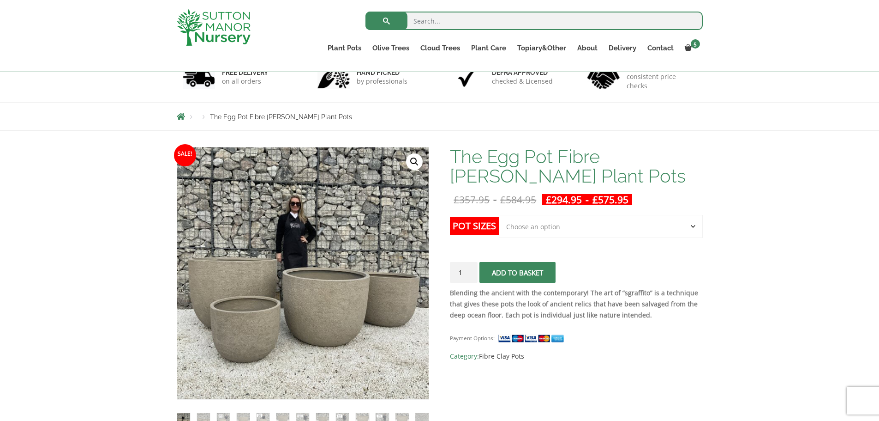
scroll to position [0, 0]
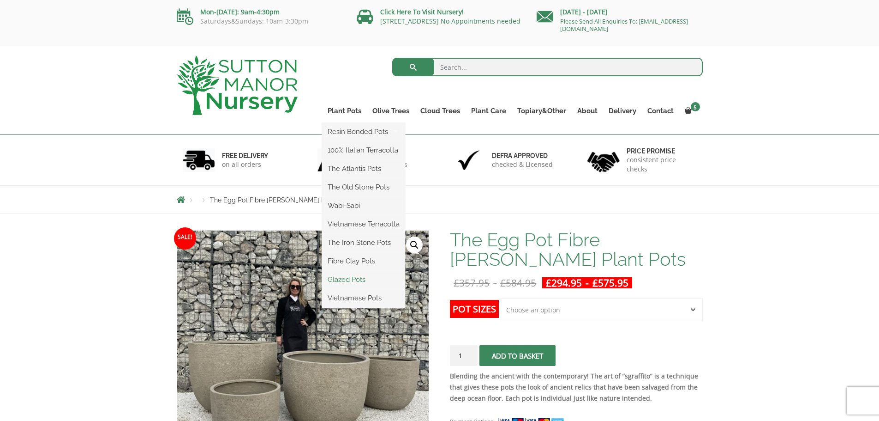
click at [350, 283] on link "Glazed Pots" at bounding box center [363, 279] width 83 height 14
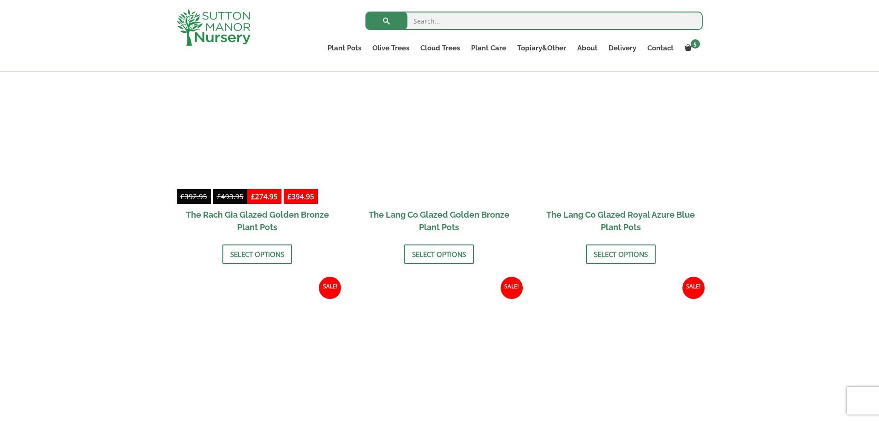
scroll to position [877, 0]
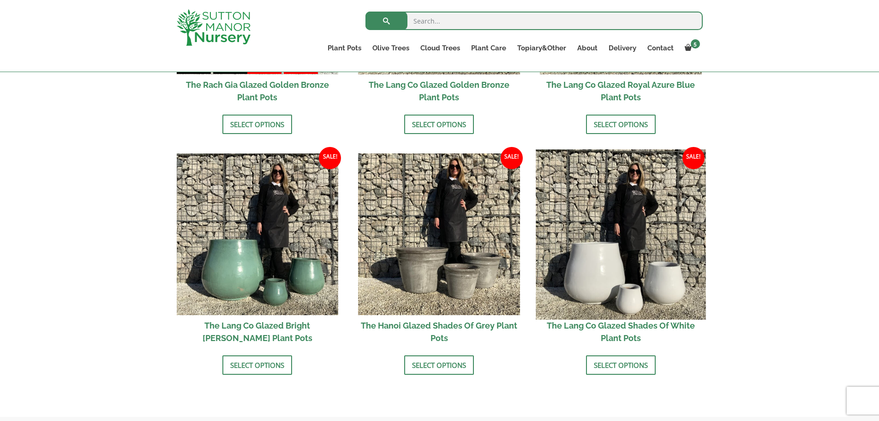
click at [667, 227] on img at bounding box center [621, 234] width 170 height 170
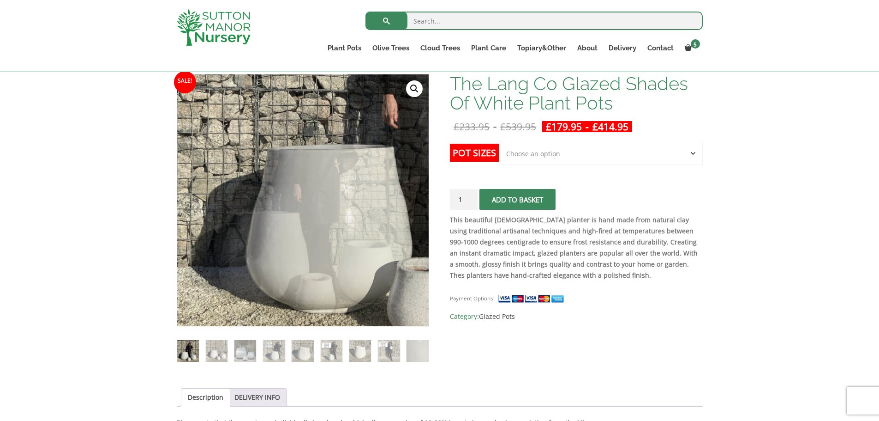
scroll to position [185, 0]
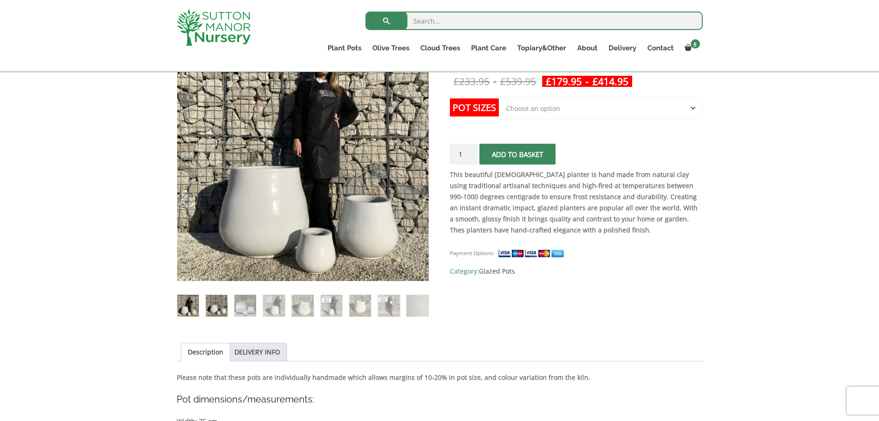
click at [216, 311] on img at bounding box center [217, 306] width 22 height 22
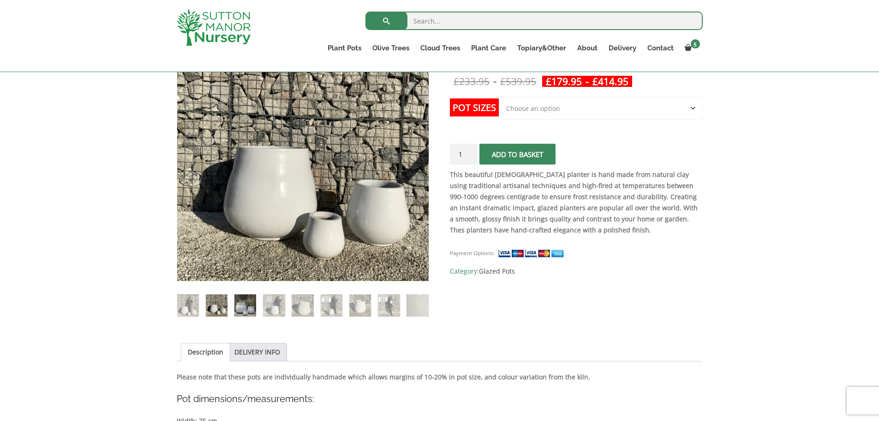
click at [256, 304] on img at bounding box center [246, 305] width 22 height 22
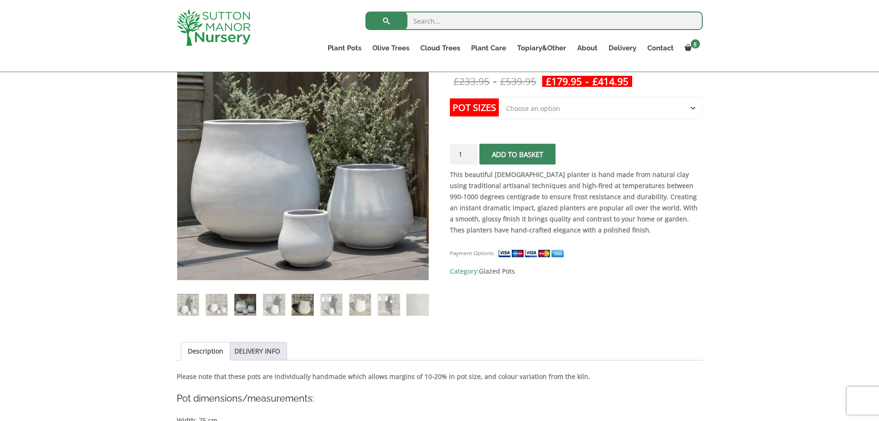
click at [292, 302] on img at bounding box center [303, 305] width 22 height 22
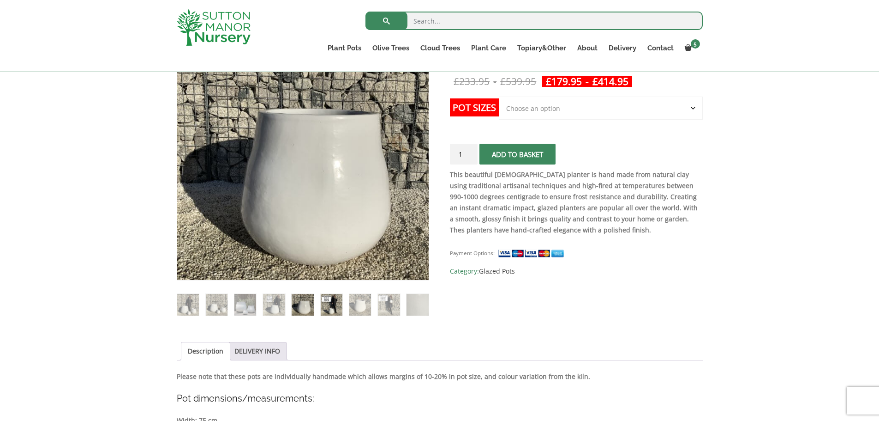
click at [327, 303] on img at bounding box center [332, 305] width 22 height 22
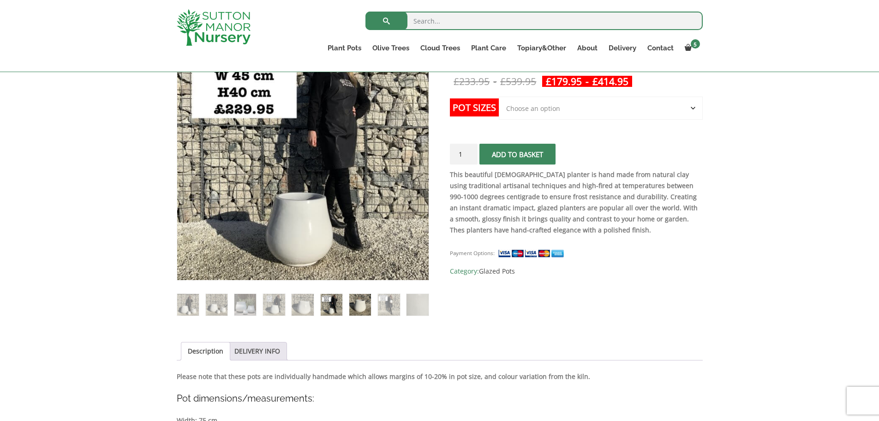
click at [350, 303] on img at bounding box center [360, 305] width 22 height 22
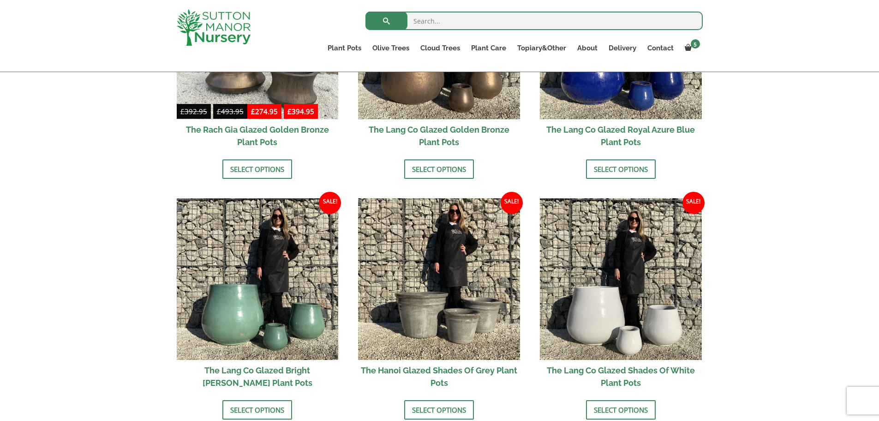
scroll to position [739, 0]
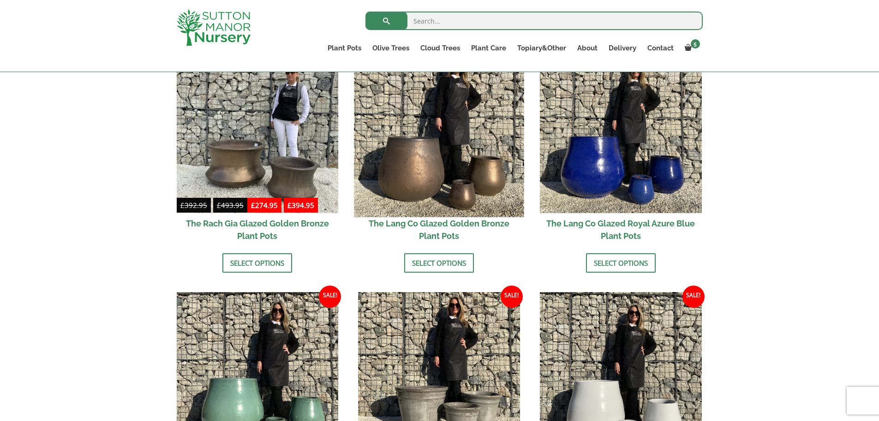
click at [474, 139] on img at bounding box center [440, 132] width 170 height 170
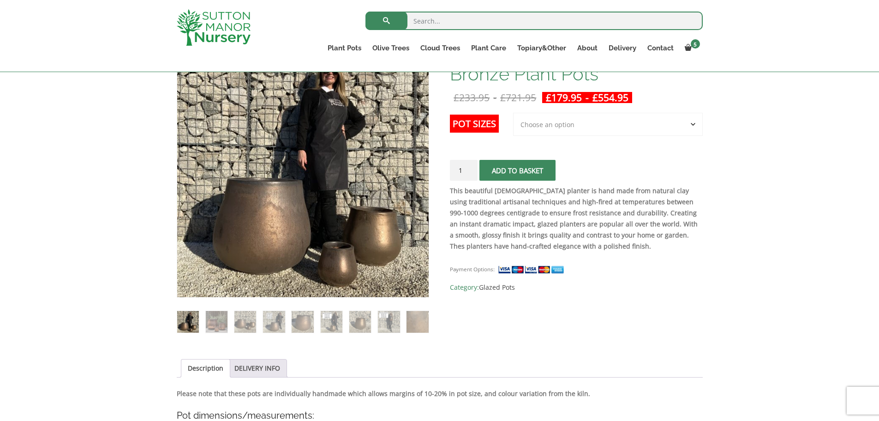
scroll to position [185, 0]
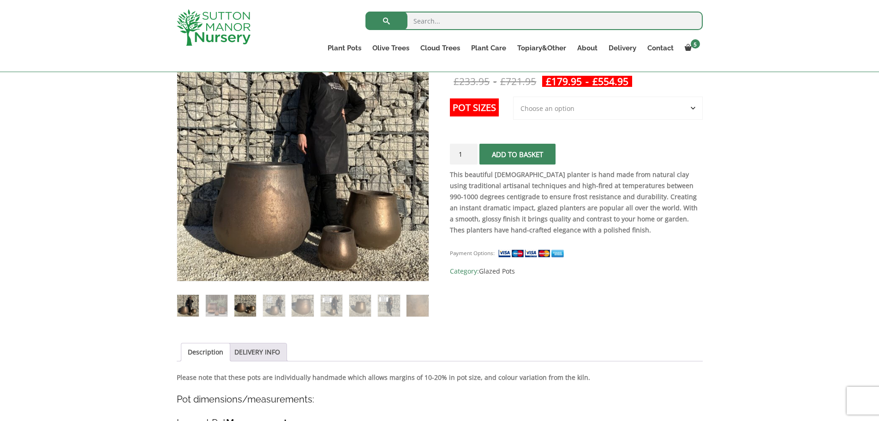
click at [241, 311] on img at bounding box center [246, 306] width 22 height 22
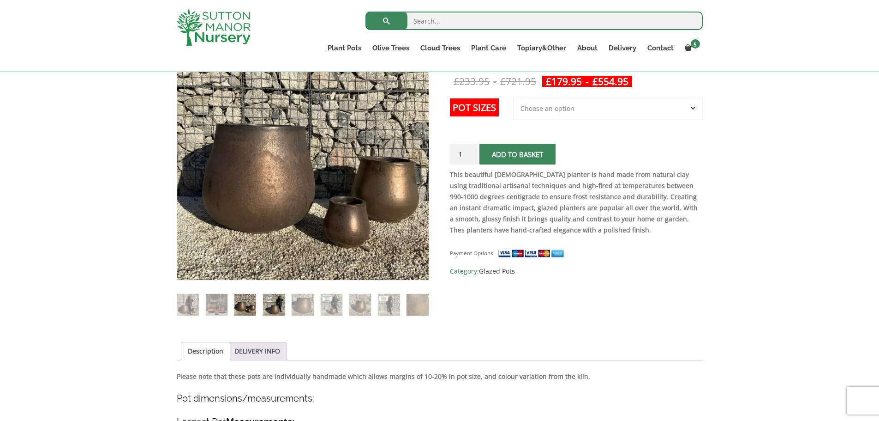
click at [269, 307] on img at bounding box center [274, 305] width 22 height 22
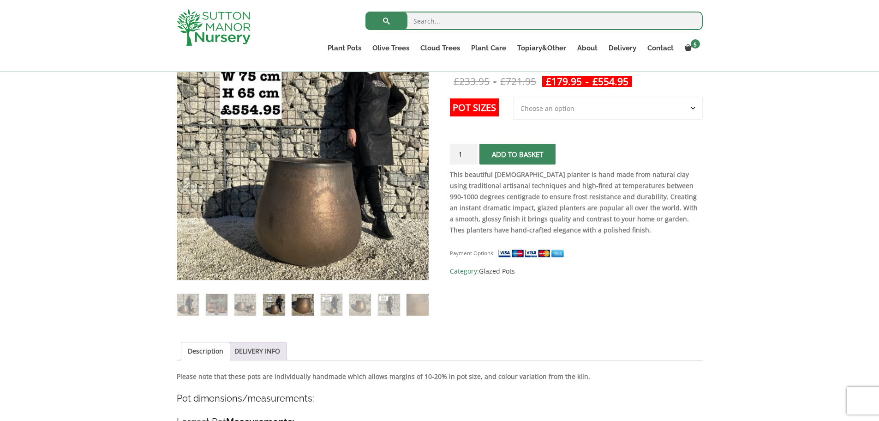
click at [294, 307] on img at bounding box center [303, 305] width 22 height 22
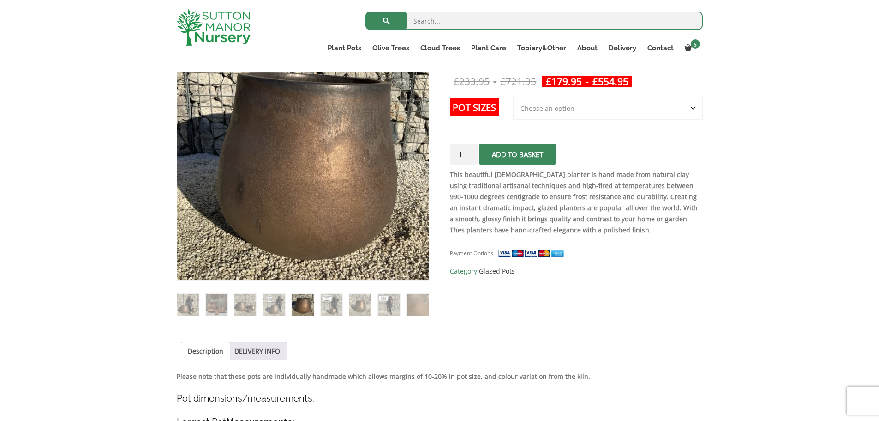
click at [601, 118] on select "Choose an option 3rd to Largest Pot In The Picture 2nd to Largest Pot In The Pi…" at bounding box center [608, 107] width 190 height 23
click at [607, 112] on select "Choose an option 3rd to Largest Pot In The Picture 2nd to Largest Pot In The Pi…" at bounding box center [608, 107] width 190 height 23
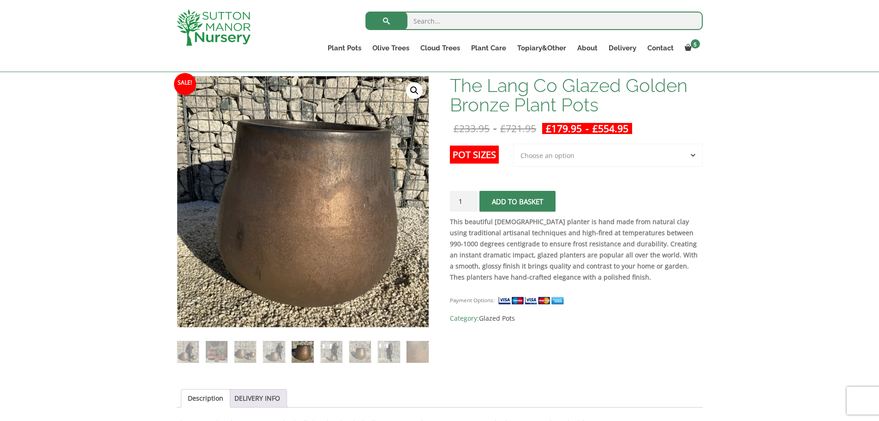
scroll to position [92, 0]
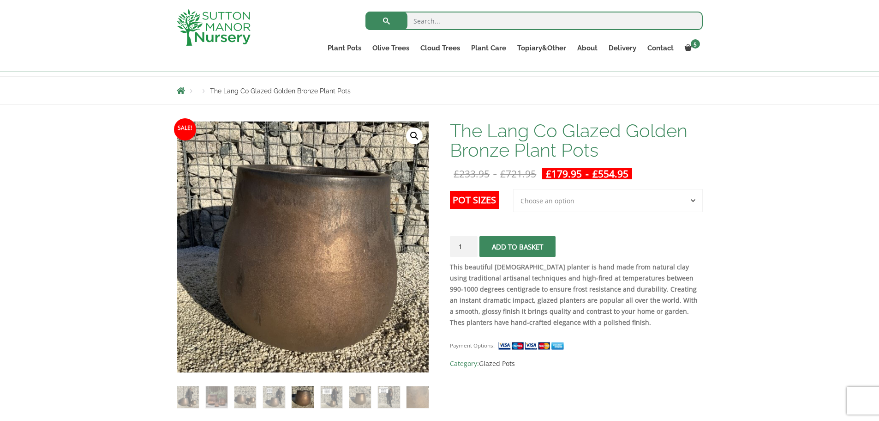
click at [590, 204] on select "Choose an option 3rd to Largest Pot In The Picture 2nd to Largest Pot In The Pi…" at bounding box center [608, 200] width 190 height 23
select select "Largest pot In The Picture"
click at [514, 189] on select "Choose an option 3rd to Largest Pot In The Picture 2nd to Largest Pot In The Pi…" at bounding box center [608, 200] width 190 height 23
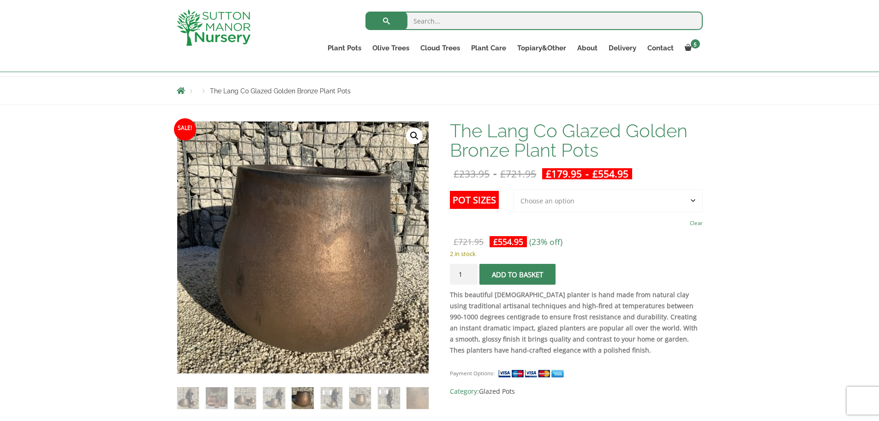
click at [541, 273] on button "Add to basket" at bounding box center [518, 274] width 76 height 21
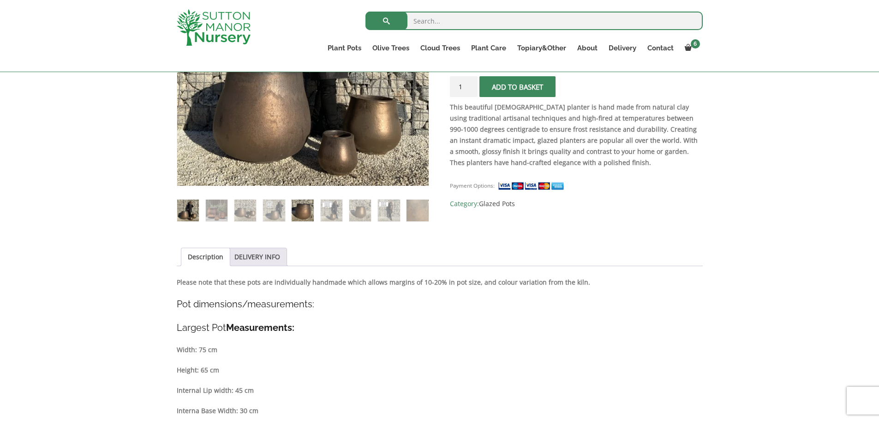
click at [304, 216] on img at bounding box center [303, 210] width 22 height 22
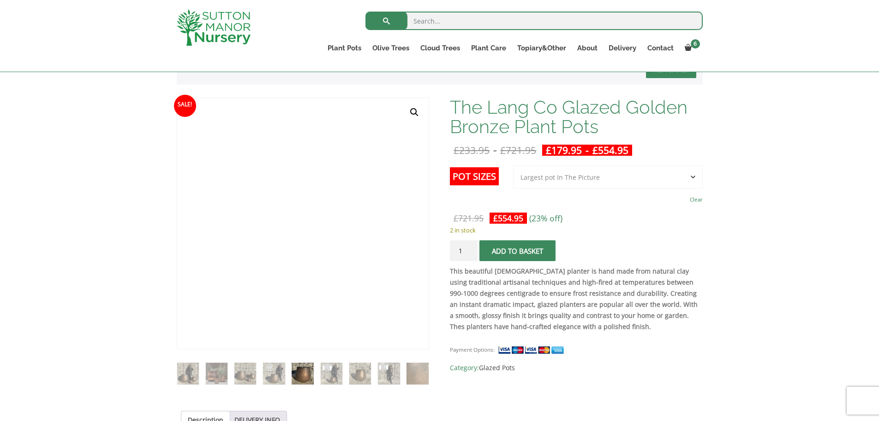
scroll to position [138, 0]
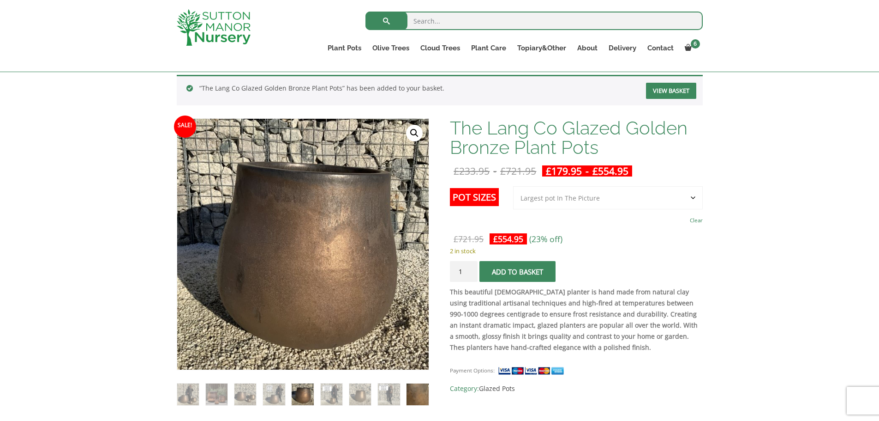
click at [421, 388] on img at bounding box center [418, 394] width 22 height 22
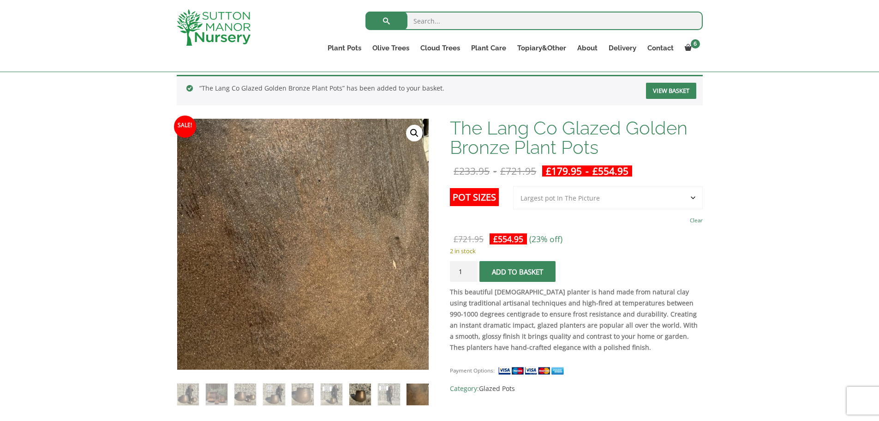
click at [358, 391] on img at bounding box center [360, 394] width 22 height 22
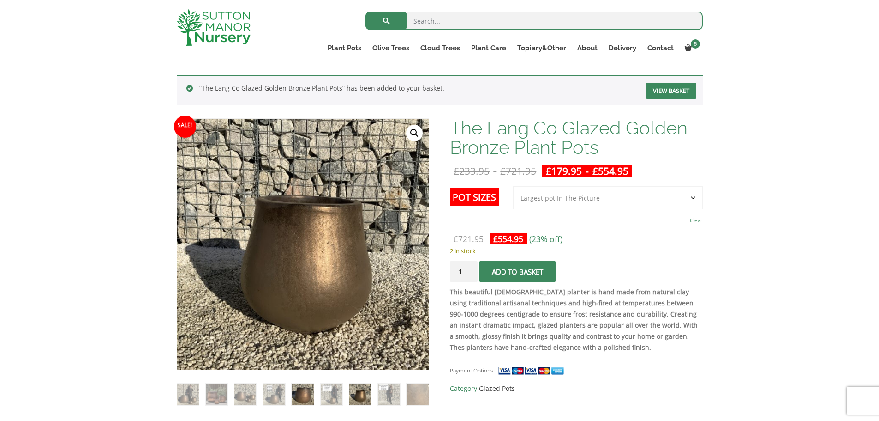
click at [306, 399] on img at bounding box center [303, 394] width 22 height 22
